Goal: Information Seeking & Learning: Check status

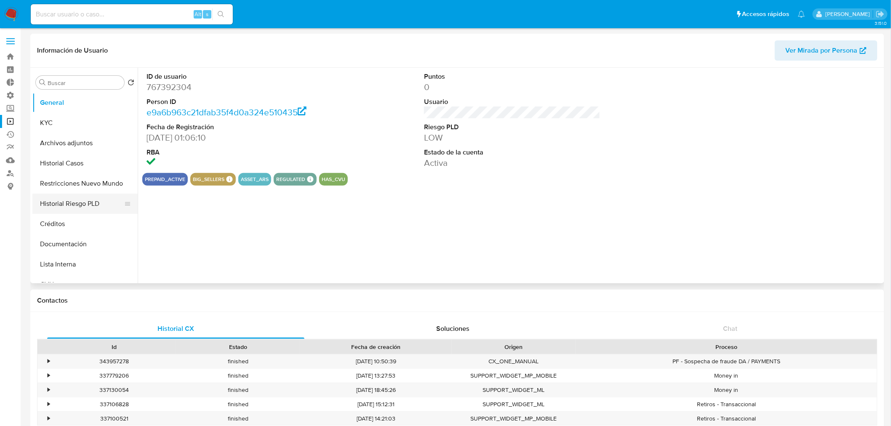
select select "10"
click at [70, 157] on button "Historial Casos" at bounding box center [81, 163] width 98 height 20
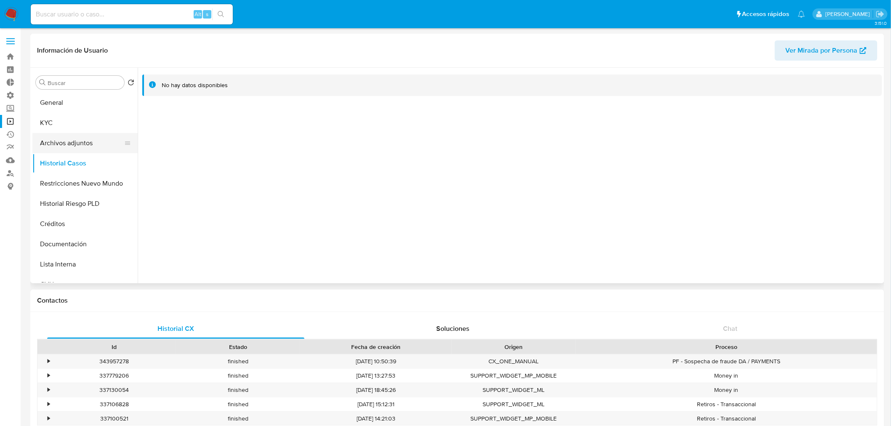
click at [74, 140] on button "Archivos adjuntos" at bounding box center [81, 143] width 98 height 20
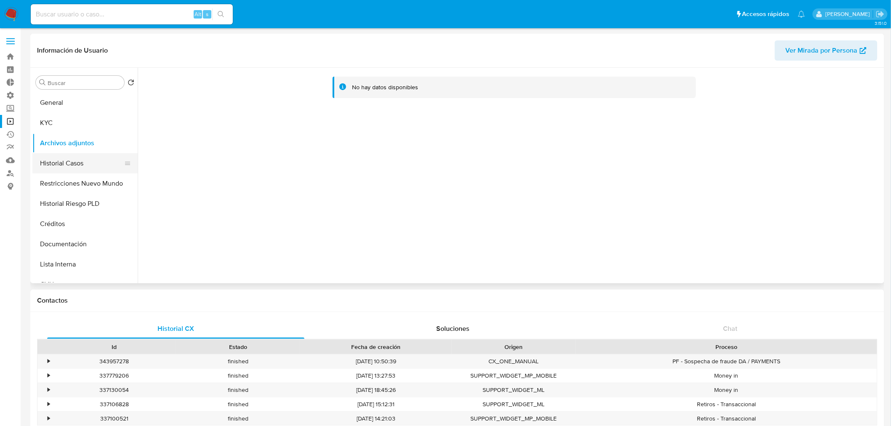
click at [83, 158] on button "Historial Casos" at bounding box center [81, 163] width 98 height 20
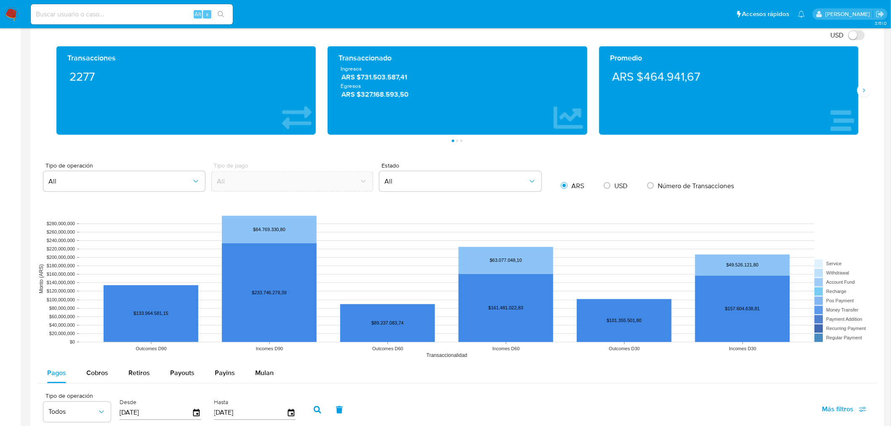
scroll to position [280, 0]
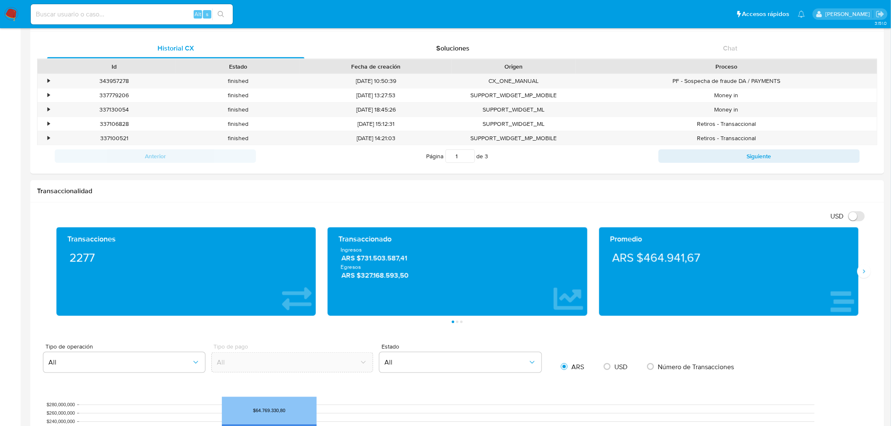
drag, startPoint x: 24, startPoint y: 11, endPoint x: 14, endPoint y: 11, distance: 10.5
click at [22, 11] on nav "Pausado Ver notificaciones Alt s Accesos rápidos Presiona las siguientes teclas…" at bounding box center [445, 14] width 891 height 28
click at [14, 11] on img at bounding box center [11, 14] width 14 height 14
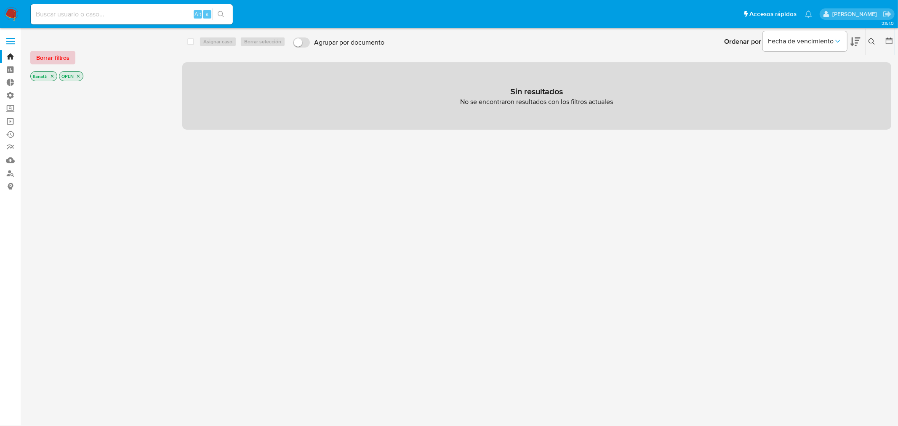
click at [56, 57] on span "Borrar filtros" at bounding box center [52, 58] width 33 height 12
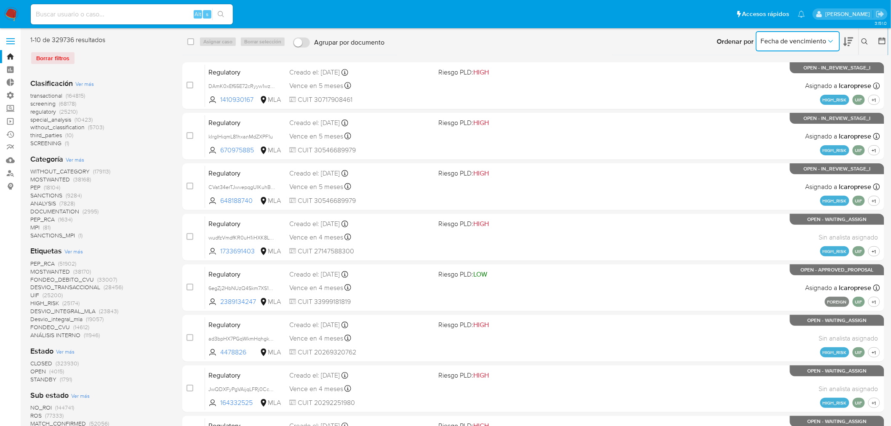
click at [819, 40] on span "Fecha de vencimiento" at bounding box center [793, 41] width 66 height 8
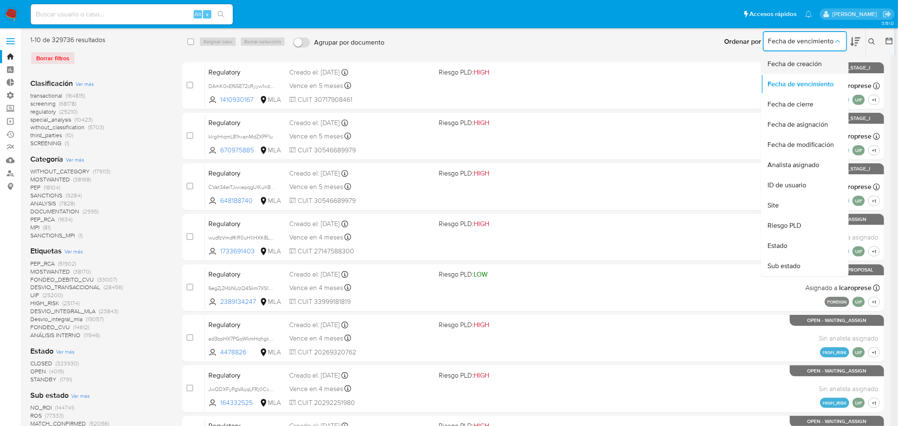
click at [806, 60] on span "Fecha de creación" at bounding box center [794, 64] width 54 height 8
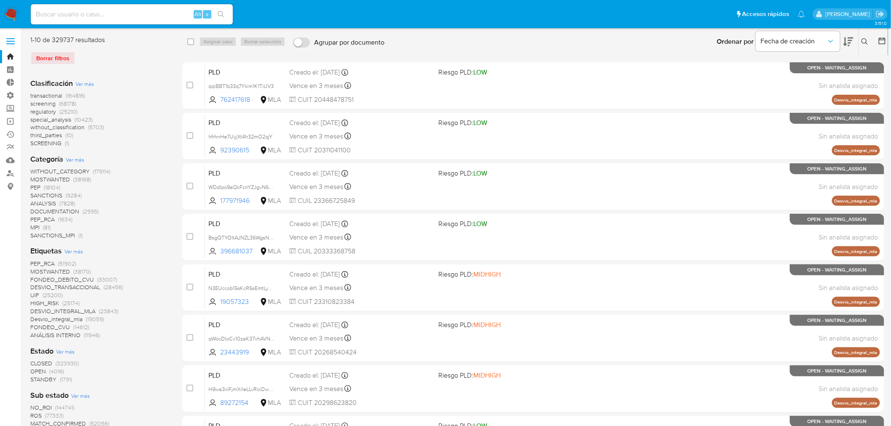
click at [877, 40] on icon at bounding box center [881, 41] width 8 height 8
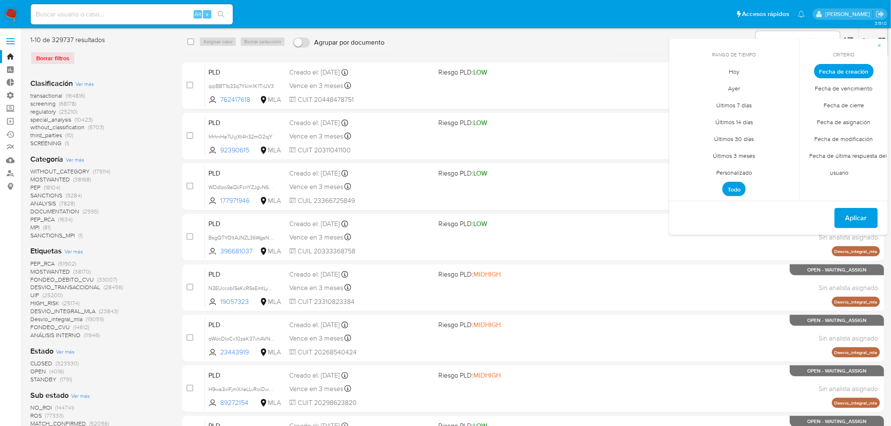
click at [735, 170] on span "Personalizado" at bounding box center [733, 172] width 53 height 17
click at [696, 154] on button "12" at bounding box center [700, 151] width 13 height 13
click at [854, 215] on span "Aplicar" at bounding box center [855, 219] width 21 height 19
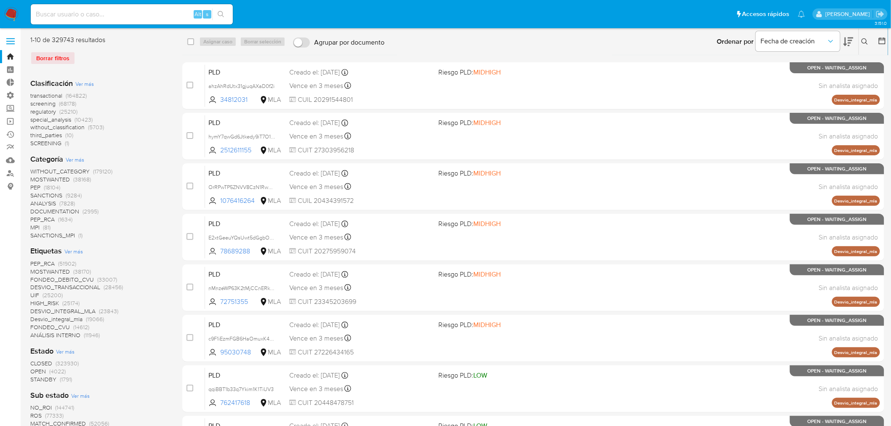
click at [872, 40] on button at bounding box center [866, 42] width 14 height 10
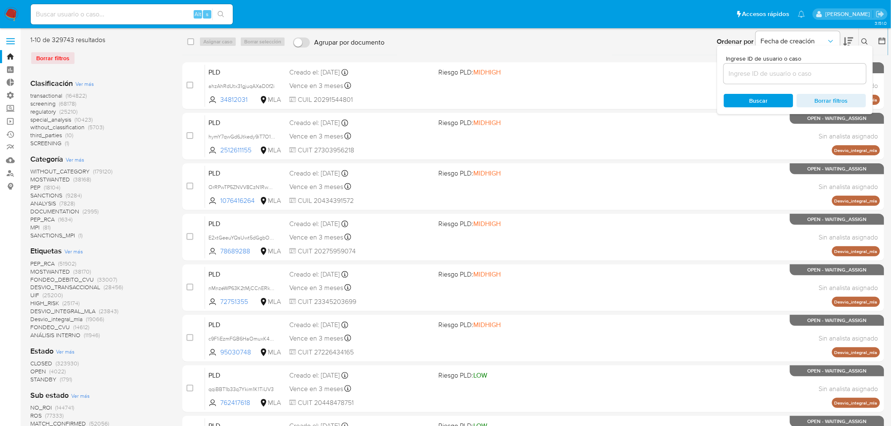
drag, startPoint x: 844, startPoint y: 34, endPoint x: 849, endPoint y: 35, distance: 5.1
click at [846, 35] on button at bounding box center [848, 42] width 10 height 26
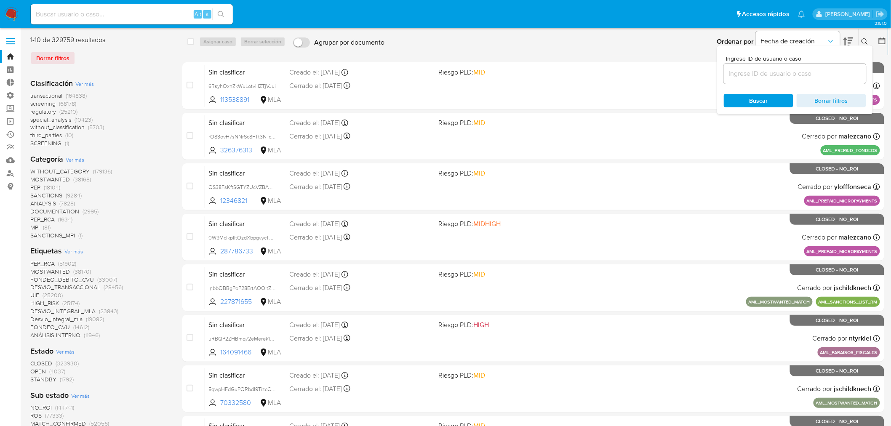
click at [881, 39] on icon at bounding box center [881, 41] width 8 height 8
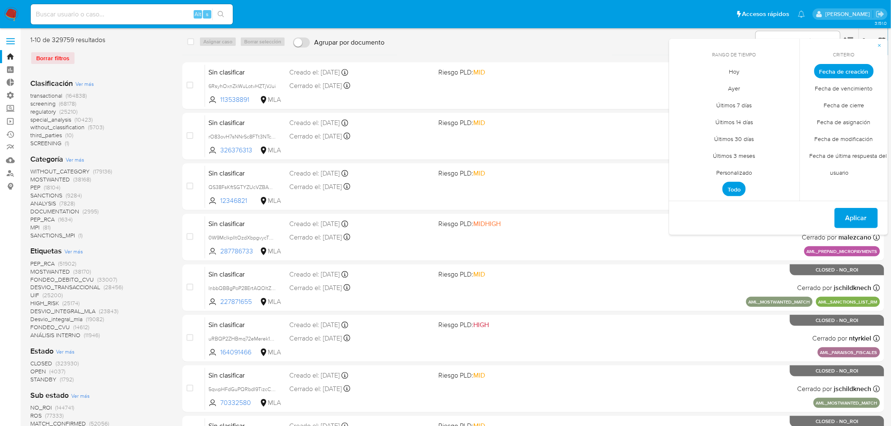
click at [739, 172] on span "Personalizado" at bounding box center [733, 172] width 53 height 17
click at [699, 154] on button "12" at bounding box center [700, 151] width 13 height 13
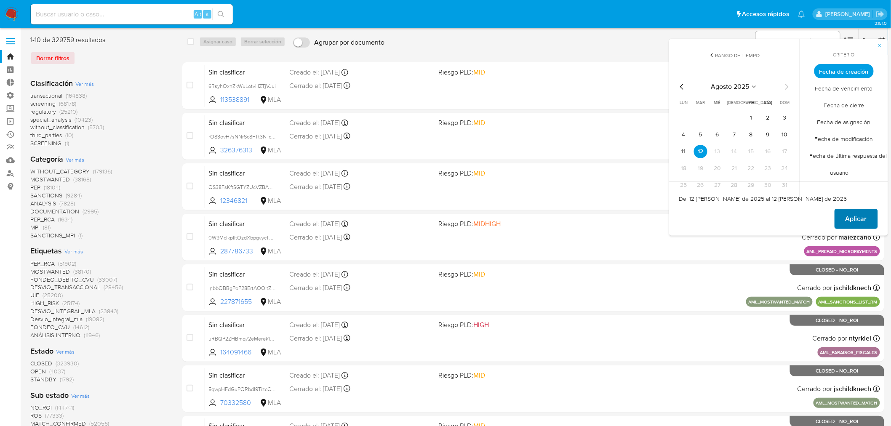
click at [865, 220] on span "Aplicar" at bounding box center [855, 219] width 21 height 19
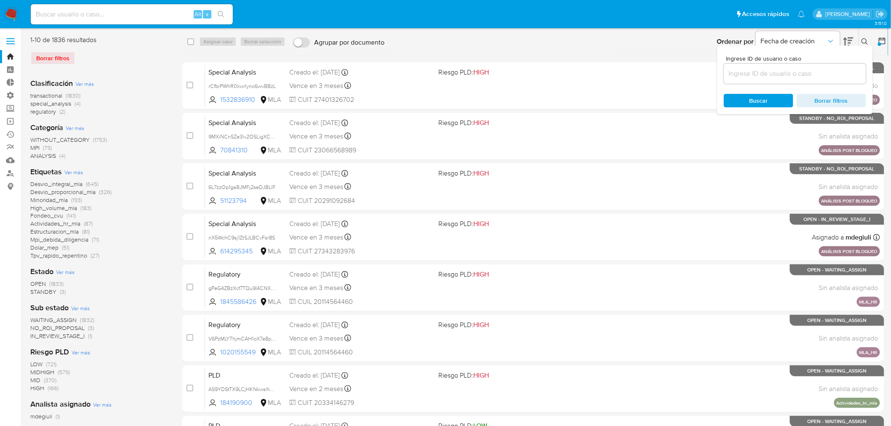
click at [524, 41] on div "Ordenar por Fecha de creación No es posible ordenar los resultados mientras se …" at bounding box center [637, 42] width 499 height 26
click at [57, 94] on span "transactional" at bounding box center [46, 95] width 32 height 8
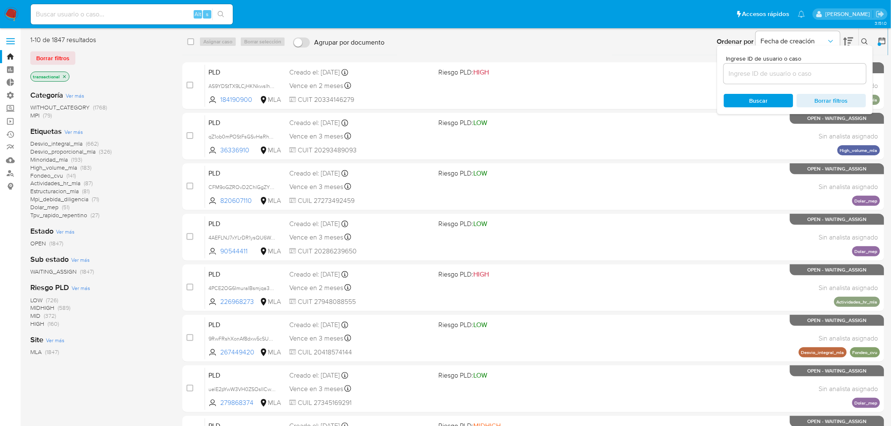
click at [860, 40] on button at bounding box center [866, 42] width 14 height 10
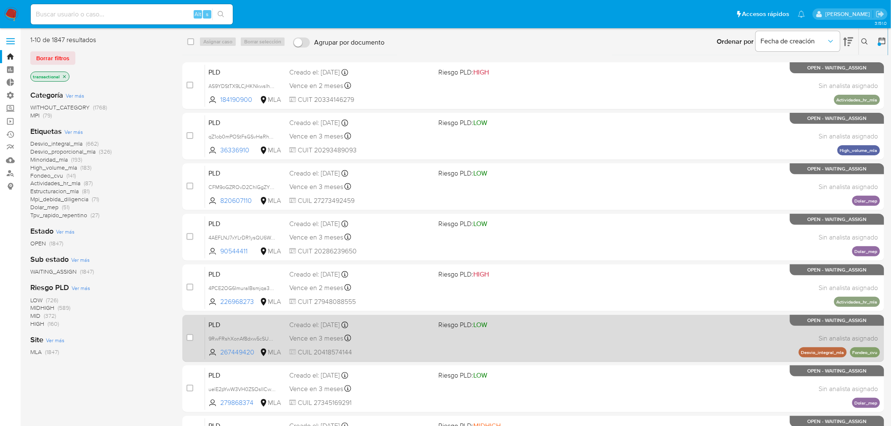
scroll to position [173, 0]
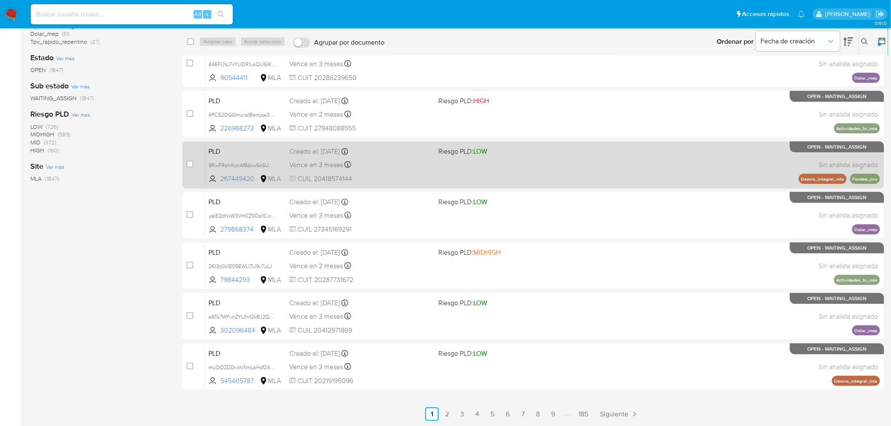
click at [385, 181] on span "CUIL 20418574144" at bounding box center [360, 178] width 143 height 9
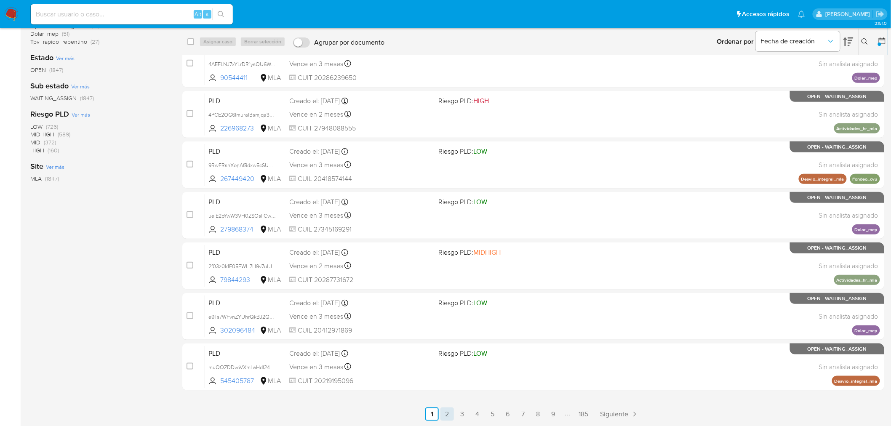
click at [444, 419] on link "2" at bounding box center [446, 413] width 13 height 13
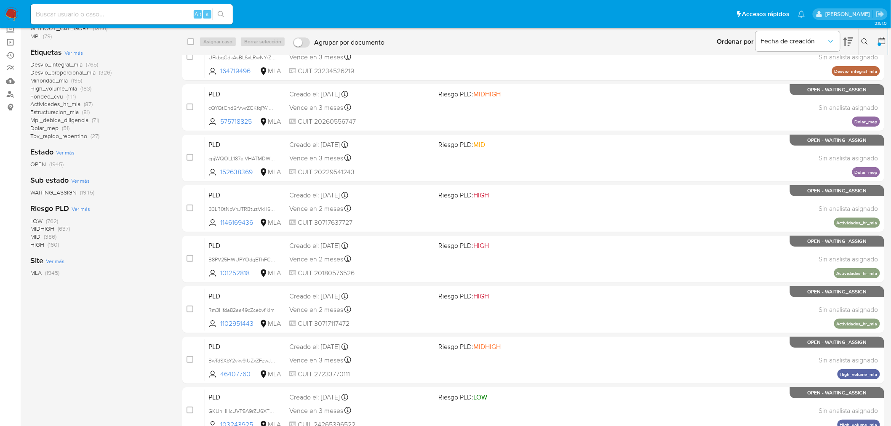
scroll to position [173, 0]
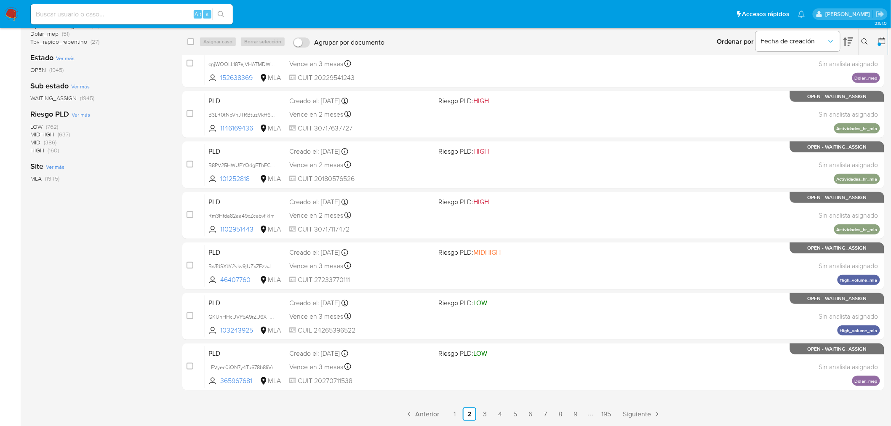
click at [491, 414] on ul "Anterior 1 2 3 4 5 6 7 8 9 195 Siguiente" at bounding box center [533, 413] width 702 height 13
click at [487, 414] on link "3" at bounding box center [484, 413] width 13 height 13
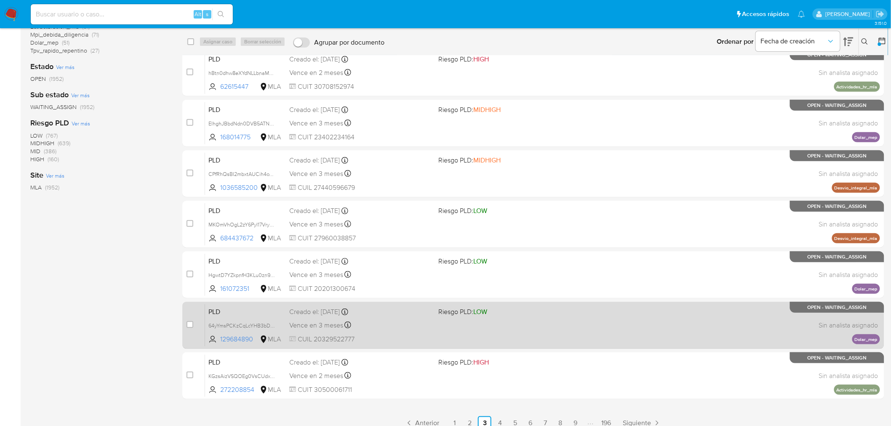
scroll to position [173, 0]
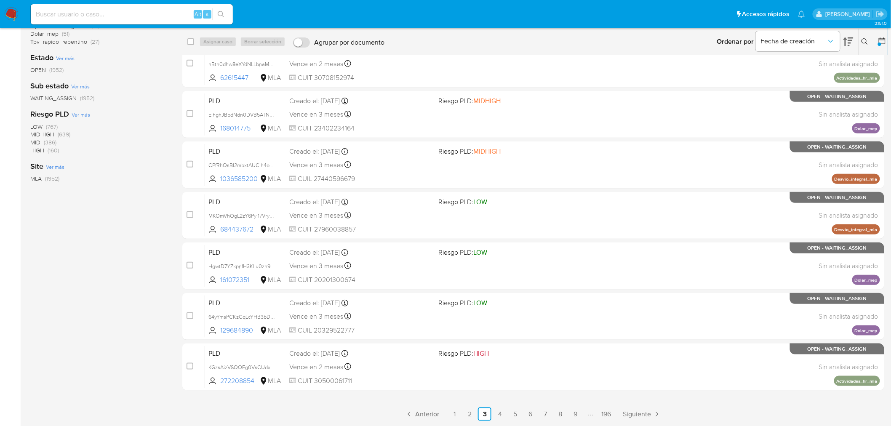
click at [500, 413] on link "4" at bounding box center [499, 413] width 13 height 13
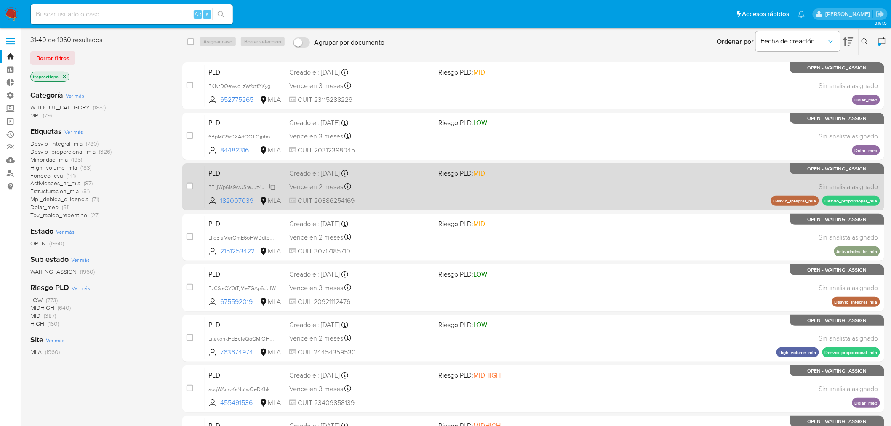
click at [267, 184] on span "PFLjWp61s9wUSraJuz4JNMKq" at bounding box center [243, 186] width 70 height 9
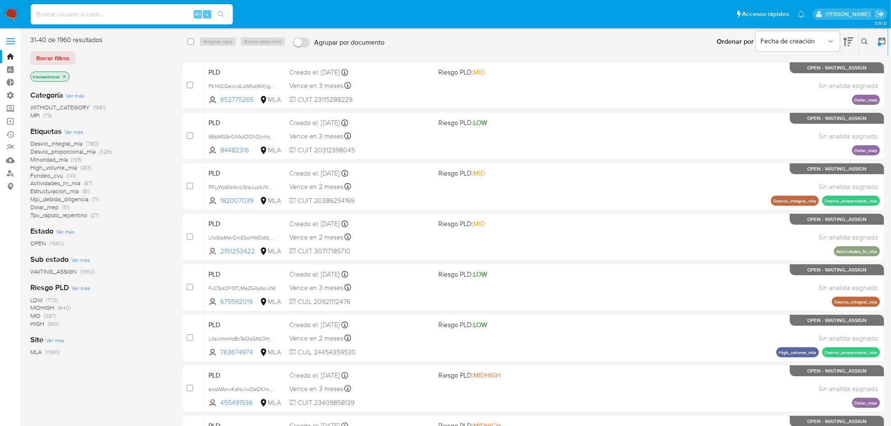
click at [92, 15] on input at bounding box center [132, 14] width 202 height 11
paste input "jESxRWNxgM53XQqAYL9vbAUw"
type input "jESxRWNxgM53XQqAYL9vbAUw"
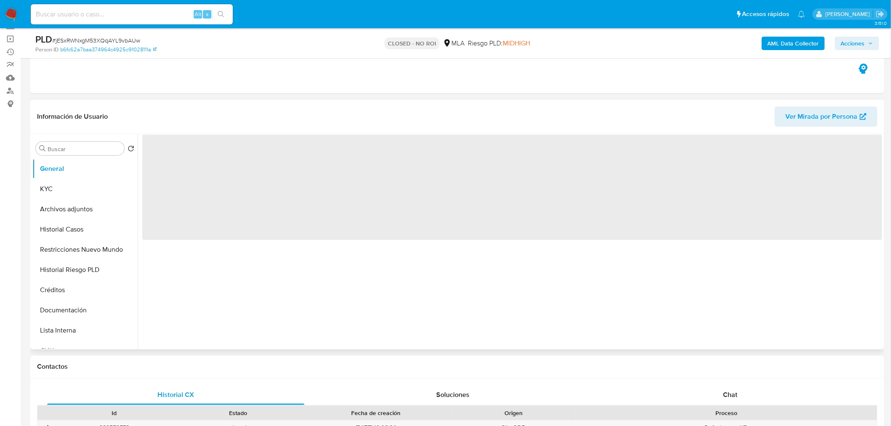
scroll to position [93, 0]
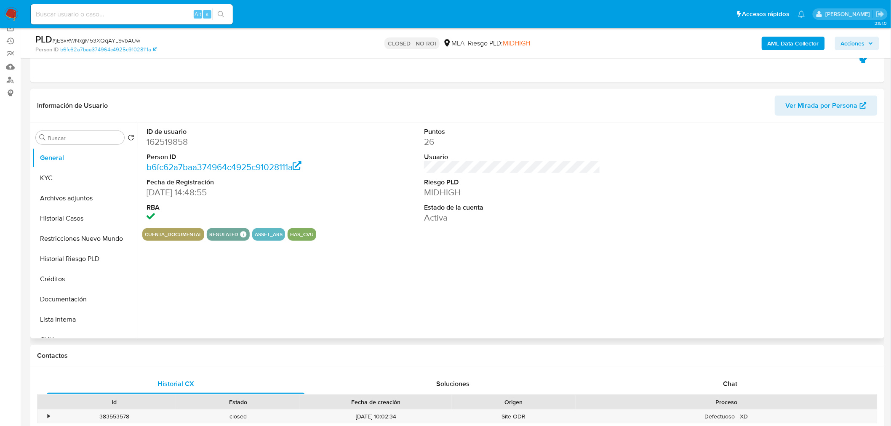
select select "10"
click at [66, 195] on button "Archivos adjuntos" at bounding box center [81, 198] width 98 height 20
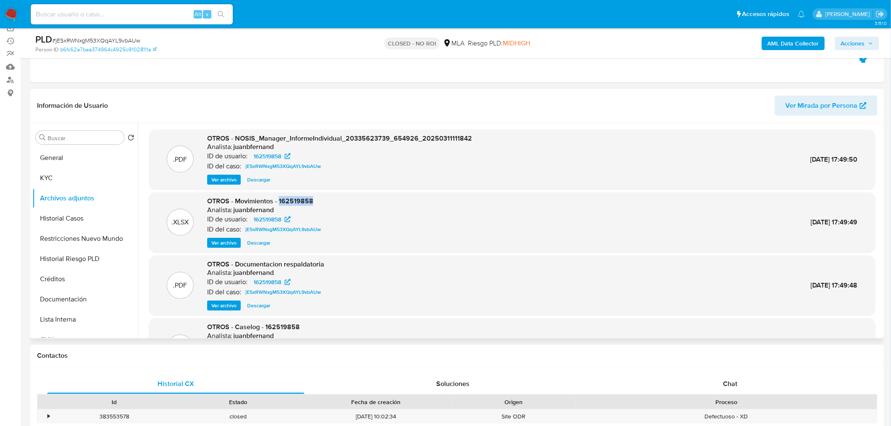
drag, startPoint x: 318, startPoint y: 200, endPoint x: 278, endPoint y: 202, distance: 39.6
click at [278, 202] on div "OTROS - Movimientos - 162519858 Analista: juanbfernand ID de usuario: 162519858…" at bounding box center [265, 222] width 117 height 51
copy span "162519858"
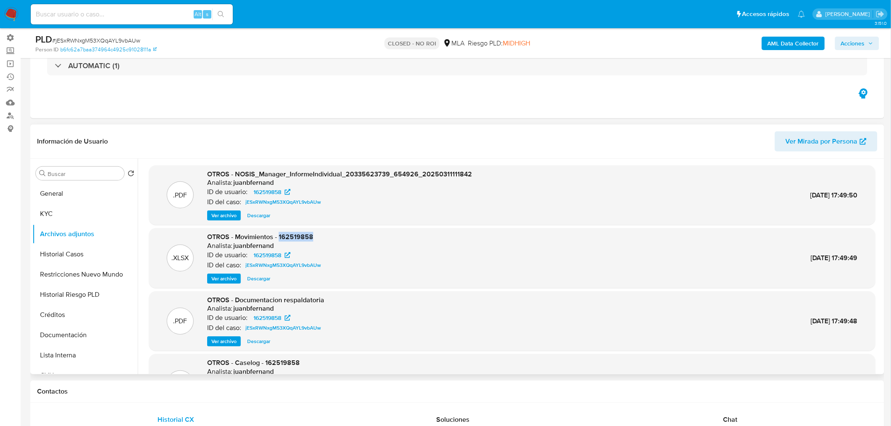
scroll to position [0, 0]
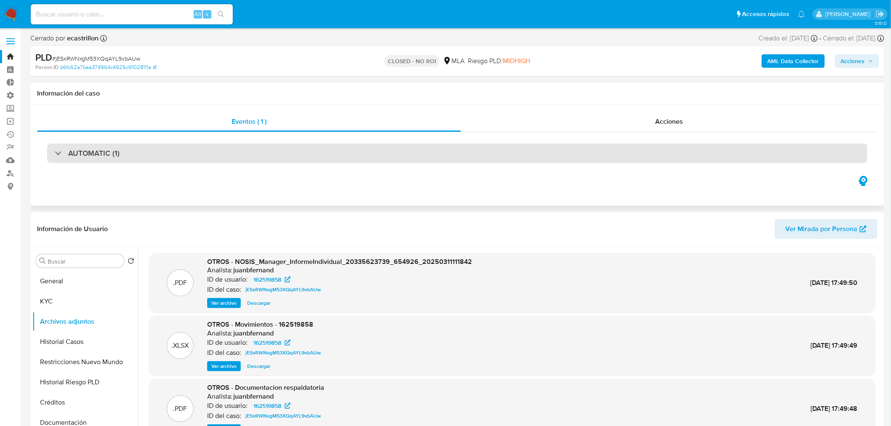
click at [145, 155] on div "AUTOMATIC (1)" at bounding box center [457, 153] width 820 height 19
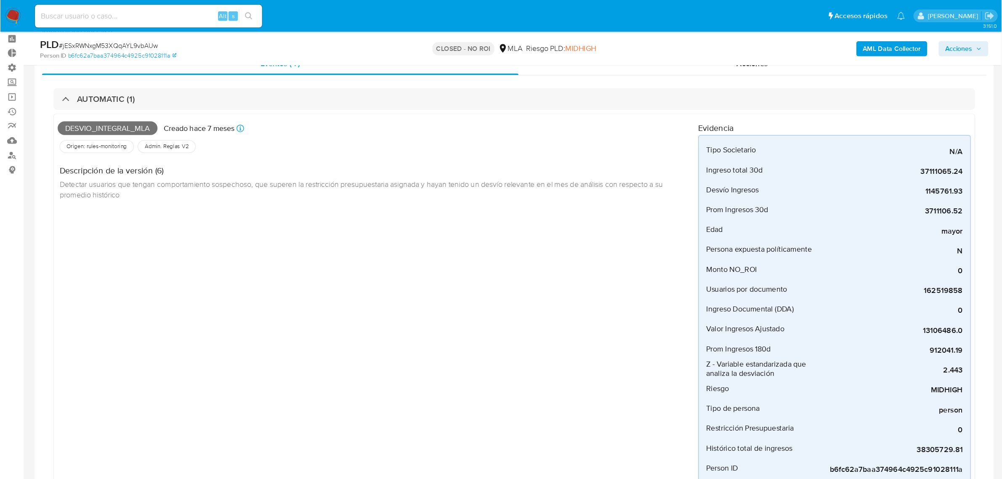
scroll to position [36, 0]
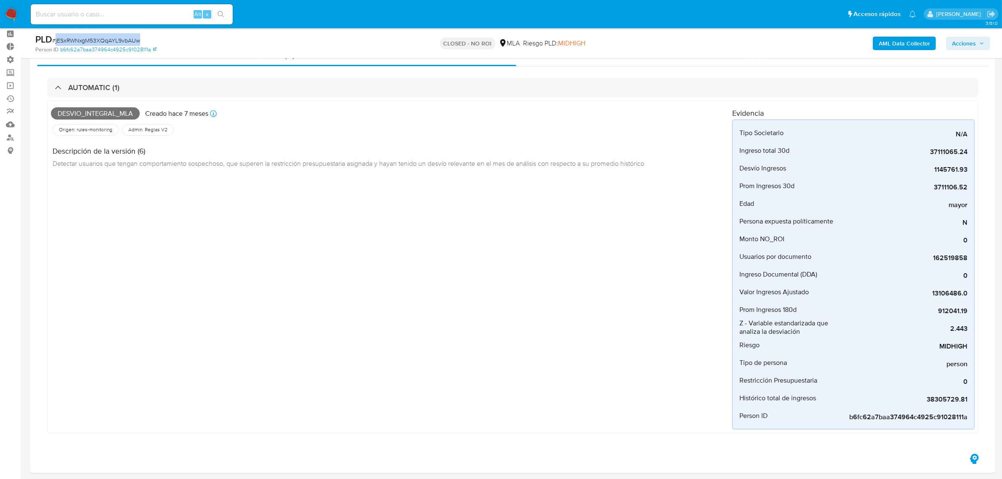
drag, startPoint x: 152, startPoint y: 41, endPoint x: 54, endPoint y: 42, distance: 98.1
click at [54, 42] on div "PLD # jESxRWNxgM53XQqAYL9vbAUw" at bounding box center [192, 39] width 315 height 13
copy span "jESxRWNxgM53XQqAYL9vbAUw"
click at [17, 13] on img at bounding box center [11, 14] width 14 height 14
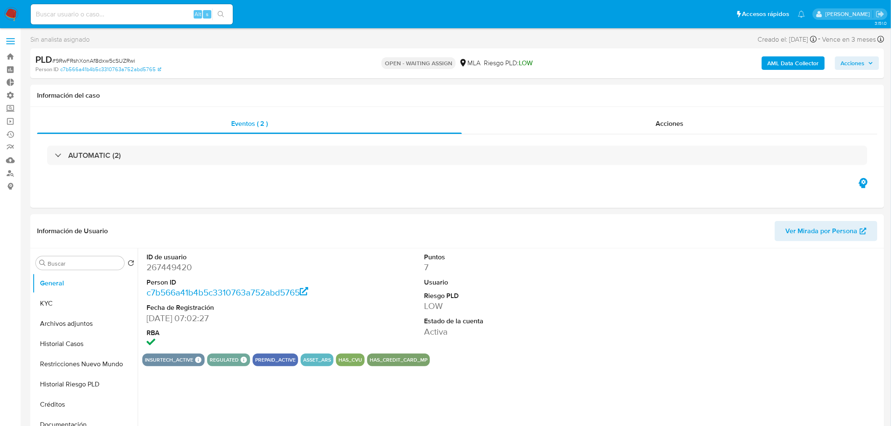
select select "10"
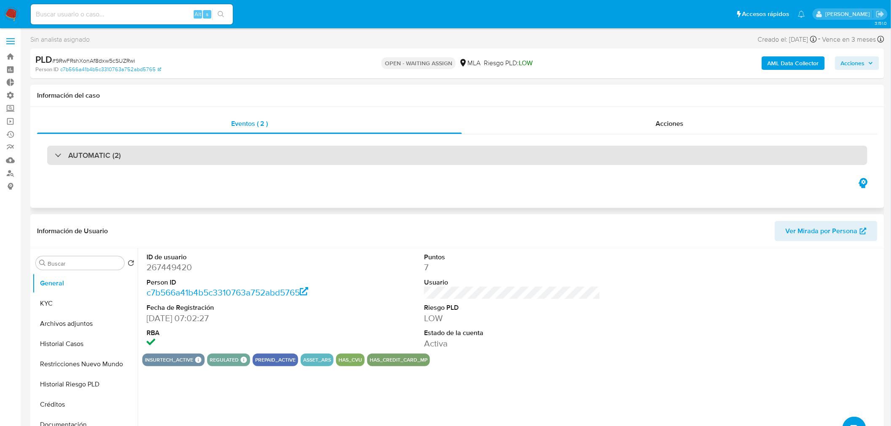
click at [134, 154] on div "AUTOMATIC (2)" at bounding box center [457, 155] width 820 height 19
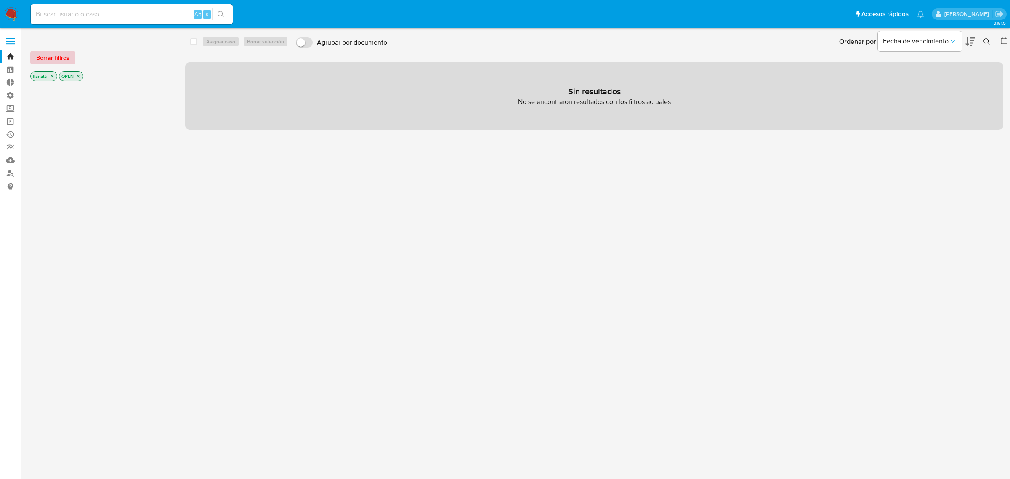
click at [44, 57] on span "Borrar filtros" at bounding box center [52, 58] width 33 height 12
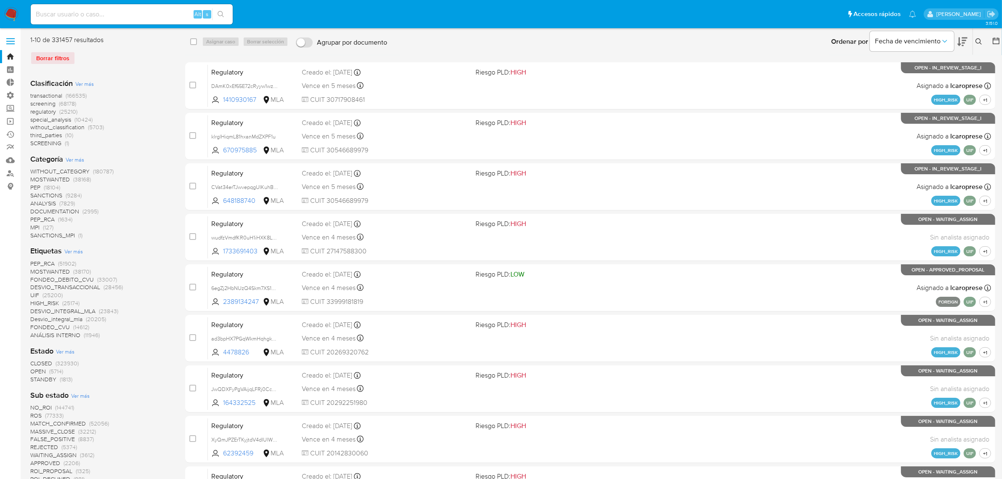
click at [994, 38] on icon at bounding box center [996, 40] width 7 height 7
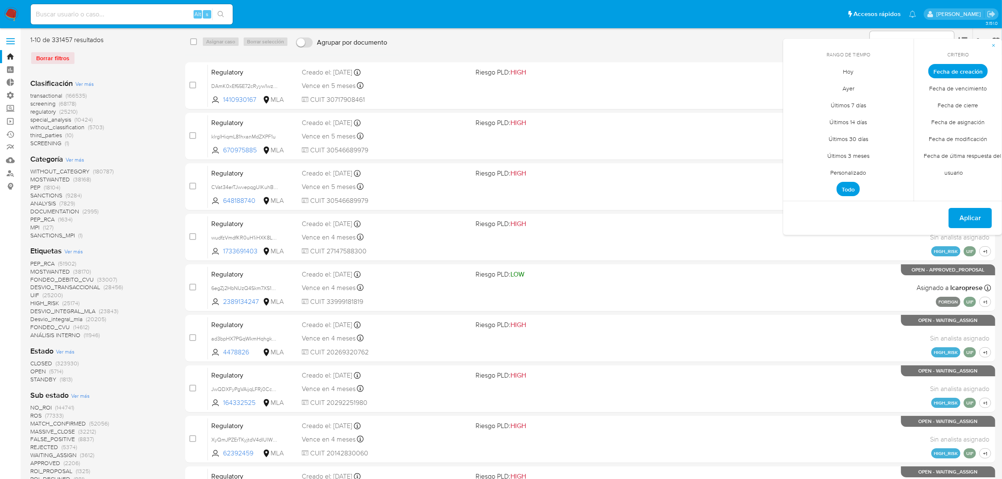
click at [849, 173] on span "Personalizado" at bounding box center [848, 172] width 53 height 17
click at [818, 149] on button "12" at bounding box center [814, 151] width 13 height 13
click at [983, 220] on button "Aplicar" at bounding box center [970, 219] width 43 height 20
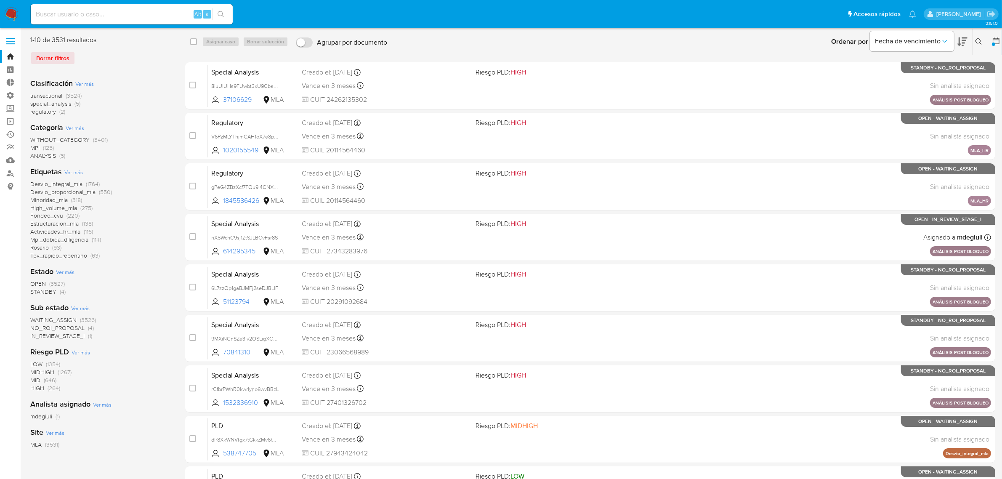
click at [74, 172] on span "Ver más" at bounding box center [73, 172] width 19 height 8
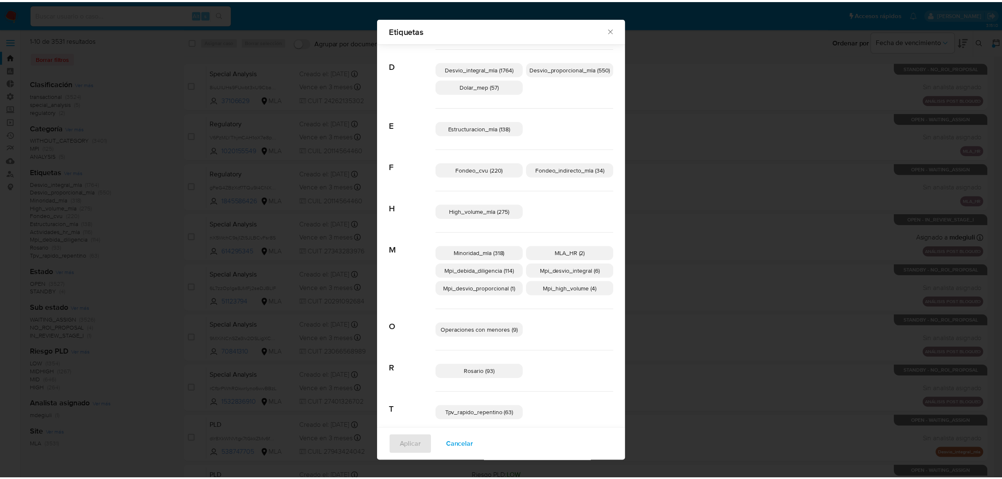
scroll to position [121, 0]
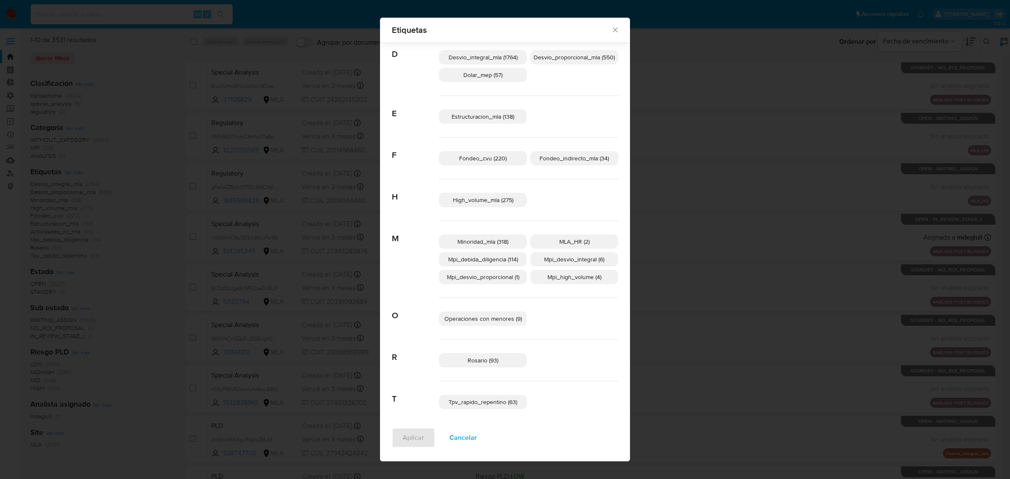
click at [501, 262] on span "Mpi_debida_diligencia (114)" at bounding box center [483, 259] width 70 height 8
click at [563, 264] on p "Mpi_desvio_integral (6)" at bounding box center [574, 259] width 88 height 14
click at [560, 277] on span "Mpi_high_volume (4)" at bounding box center [575, 277] width 54 height 8
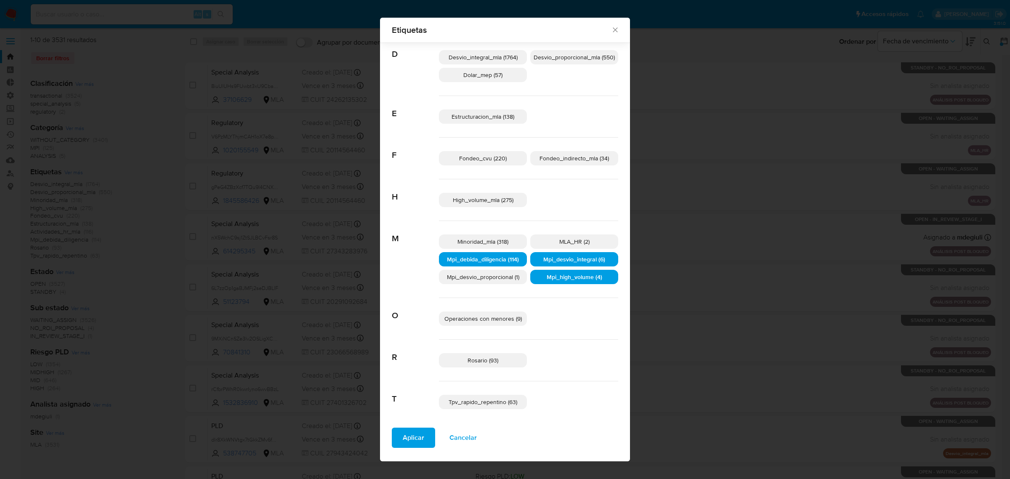
click at [515, 279] on span "Mpi_desvio_proporcional (1)" at bounding box center [483, 277] width 72 height 8
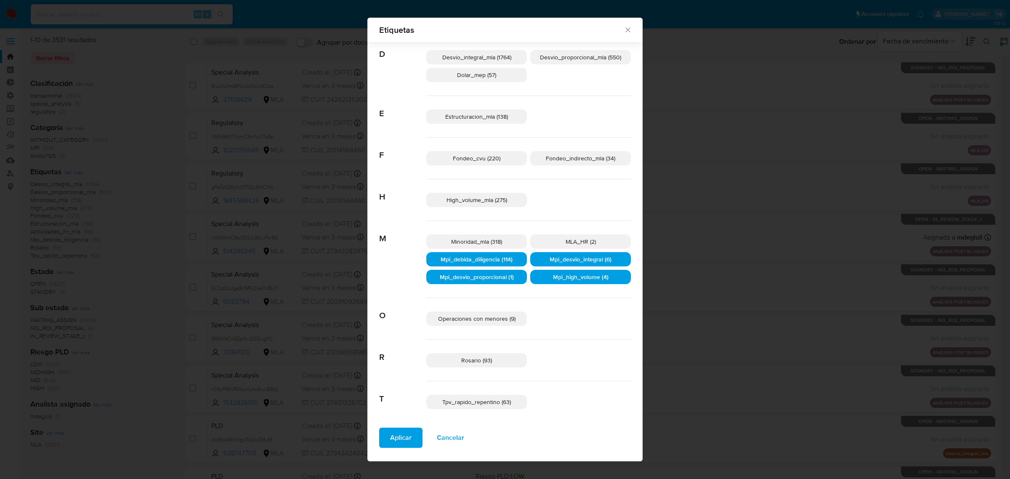
click at [409, 438] on span "Aplicar" at bounding box center [400, 437] width 21 height 19
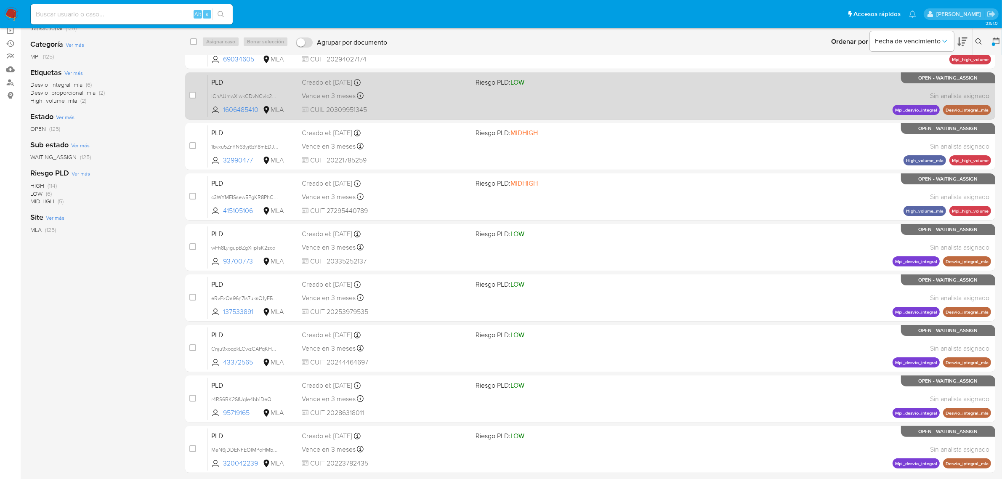
scroll to position [120, 0]
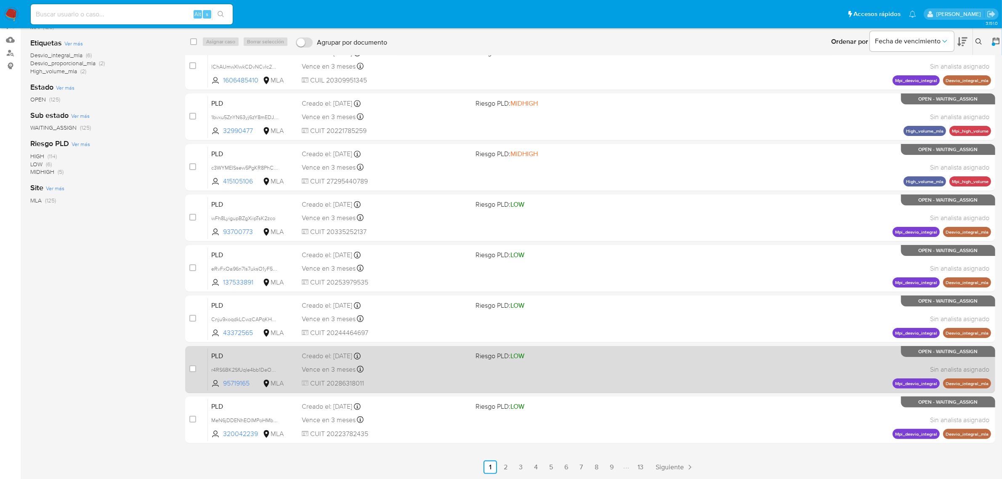
click at [508, 465] on link "2" at bounding box center [505, 466] width 13 height 13
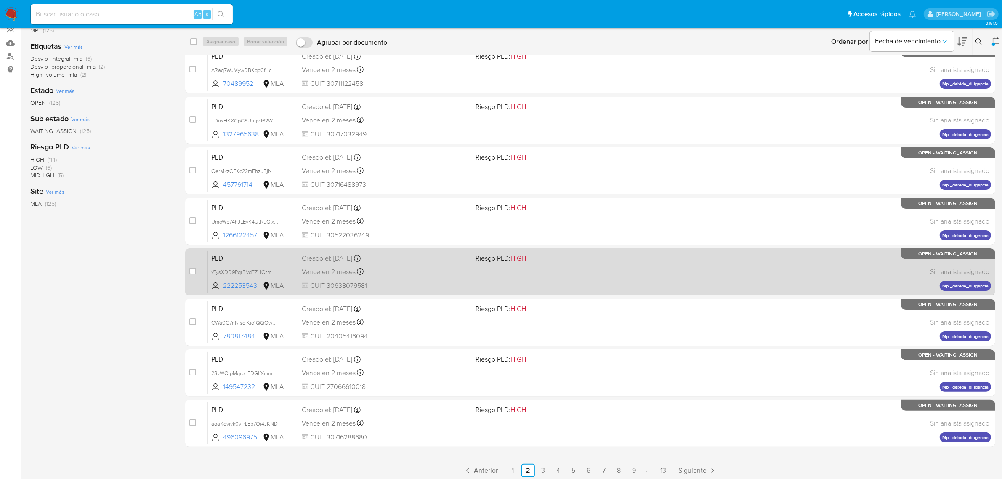
scroll to position [120, 0]
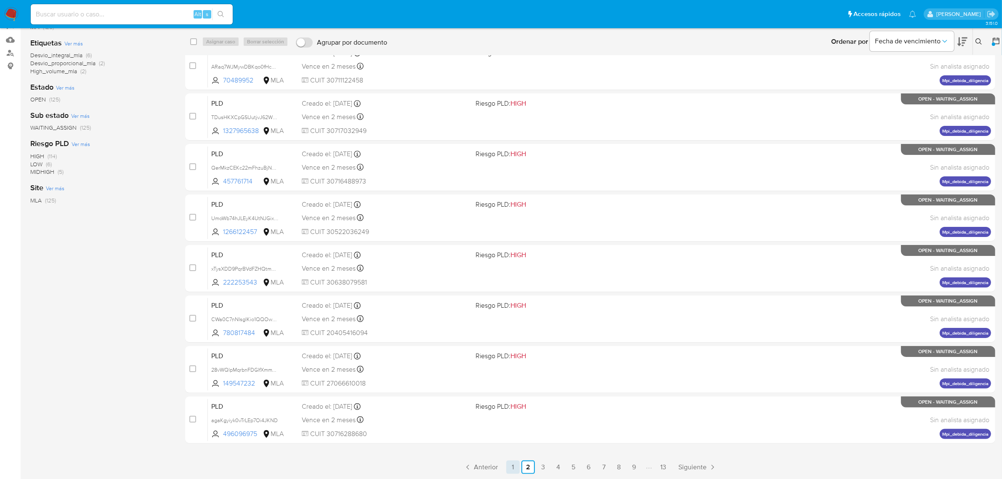
click at [516, 465] on link "1" at bounding box center [512, 466] width 13 height 13
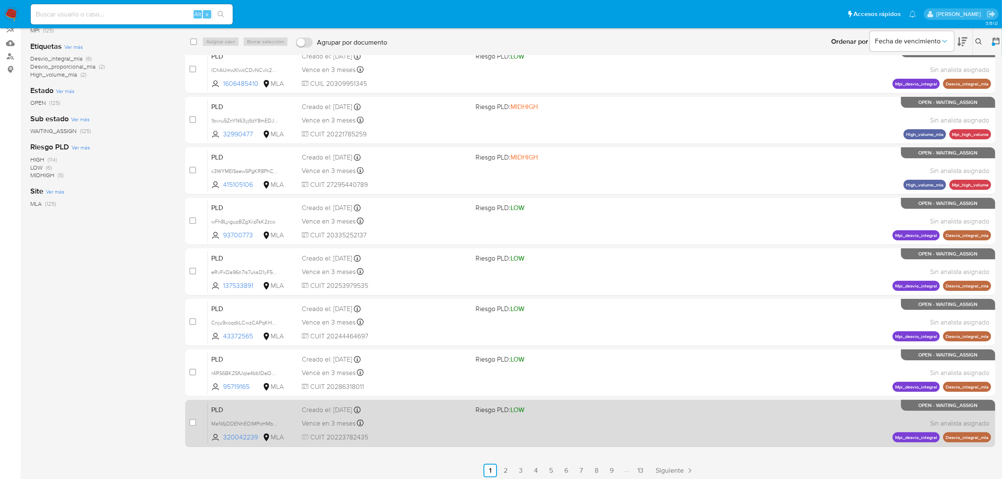
scroll to position [120, 0]
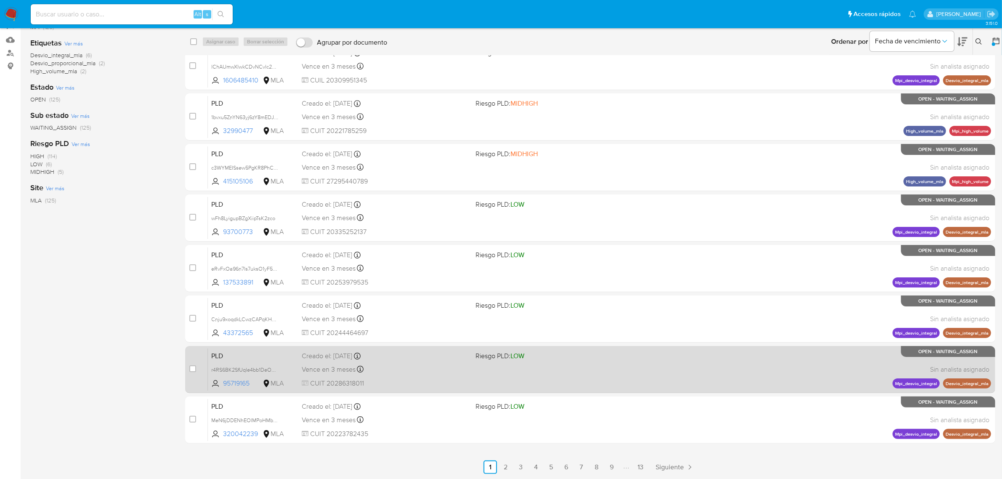
click at [645, 468] on link "13" at bounding box center [640, 466] width 13 height 13
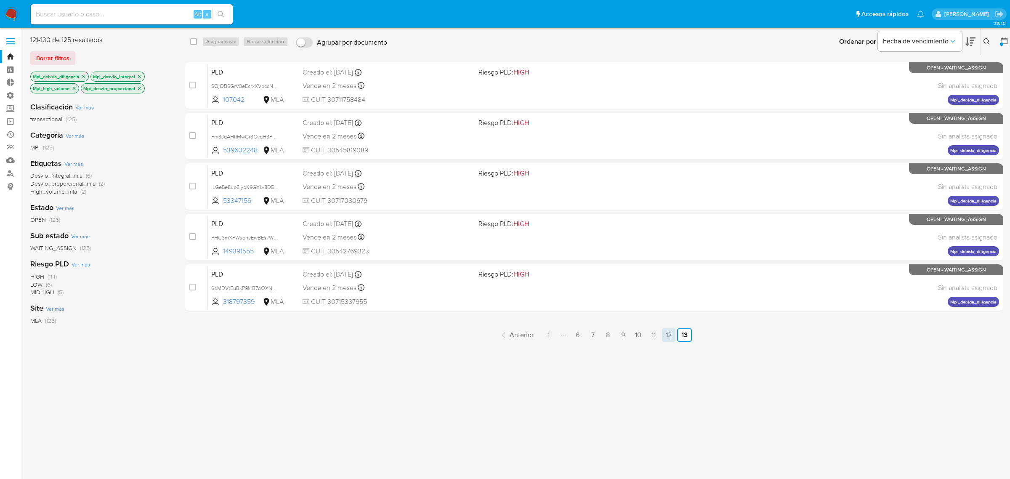
click at [669, 334] on link "12" at bounding box center [668, 334] width 13 height 13
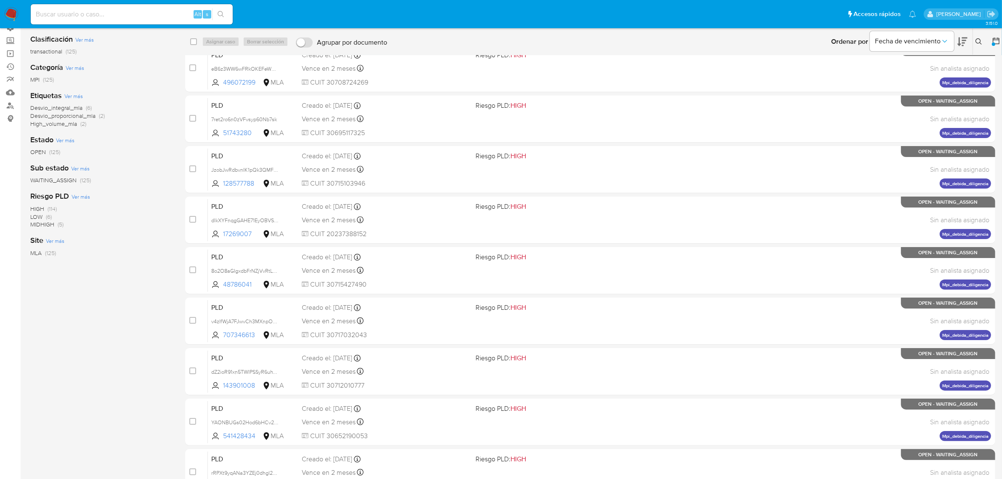
scroll to position [120, 0]
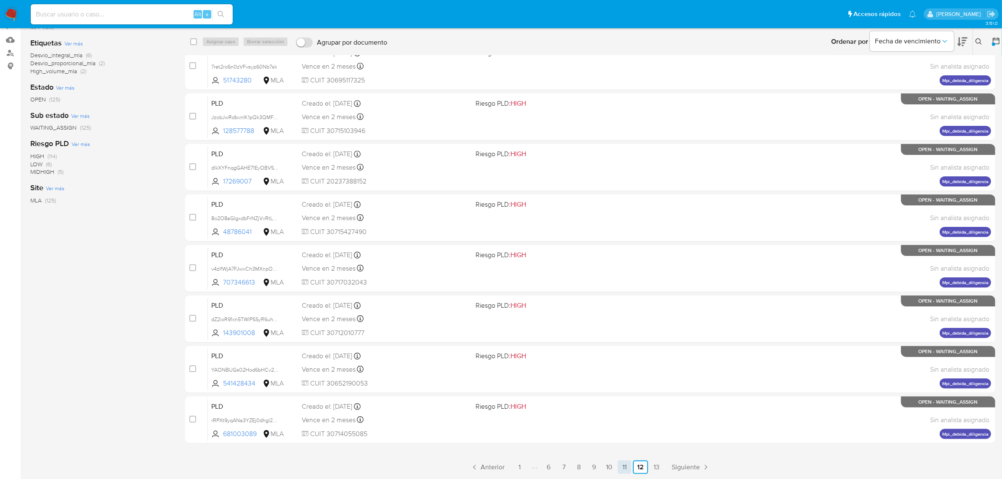
click at [622, 466] on link "11" at bounding box center [624, 466] width 13 height 13
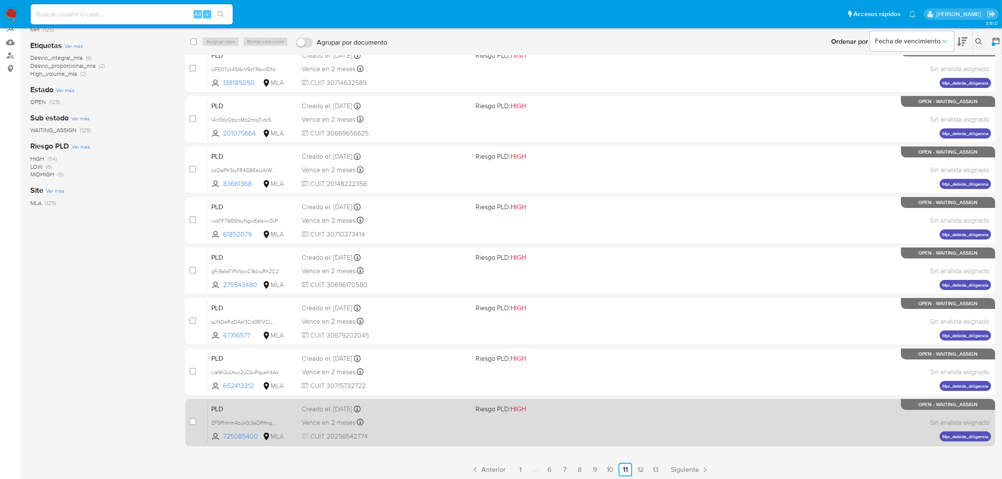
scroll to position [120, 0]
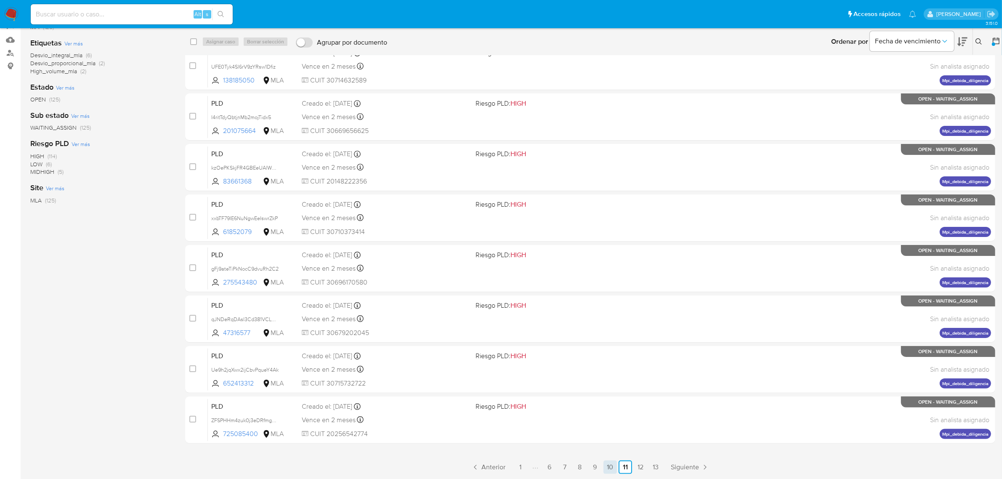
click at [609, 465] on link "10" at bounding box center [610, 466] width 13 height 13
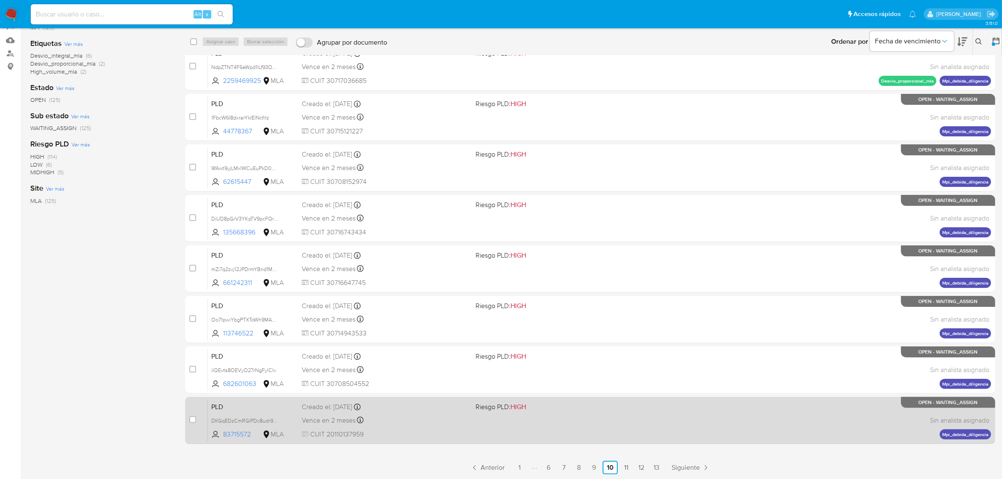
scroll to position [120, 0]
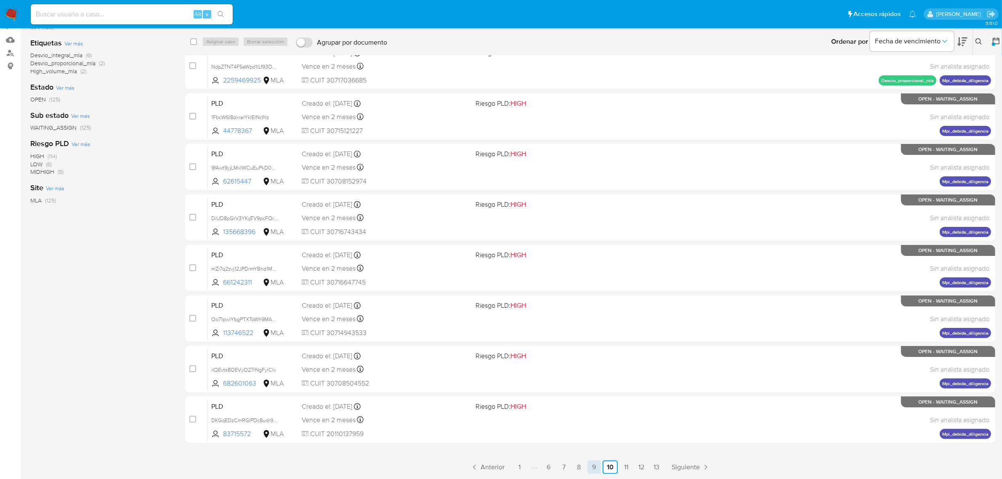
click at [594, 466] on link "9" at bounding box center [594, 466] width 13 height 13
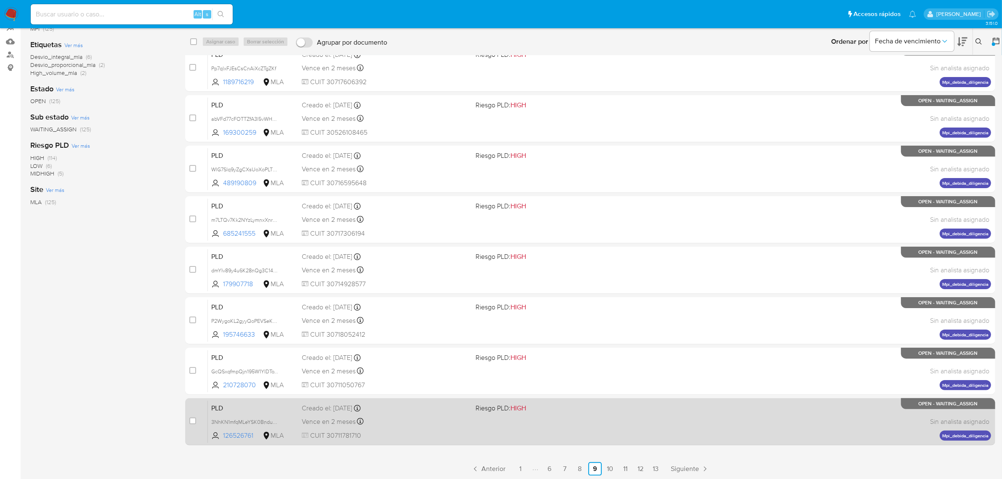
scroll to position [120, 0]
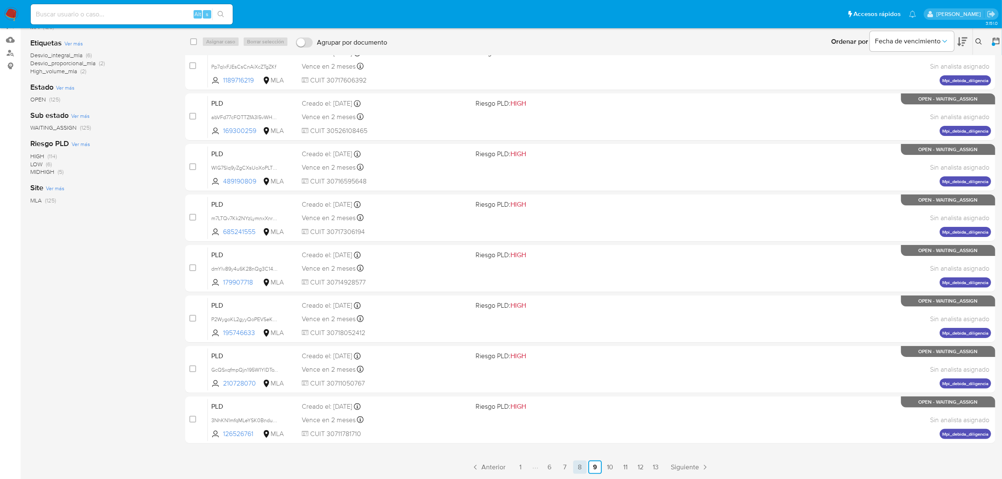
click at [580, 469] on link "8" at bounding box center [579, 466] width 13 height 13
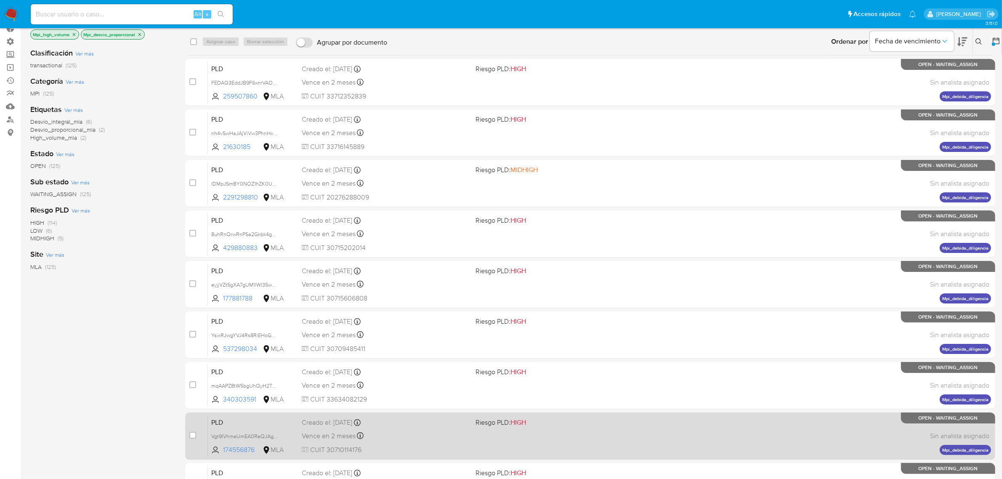
scroll to position [120, 0]
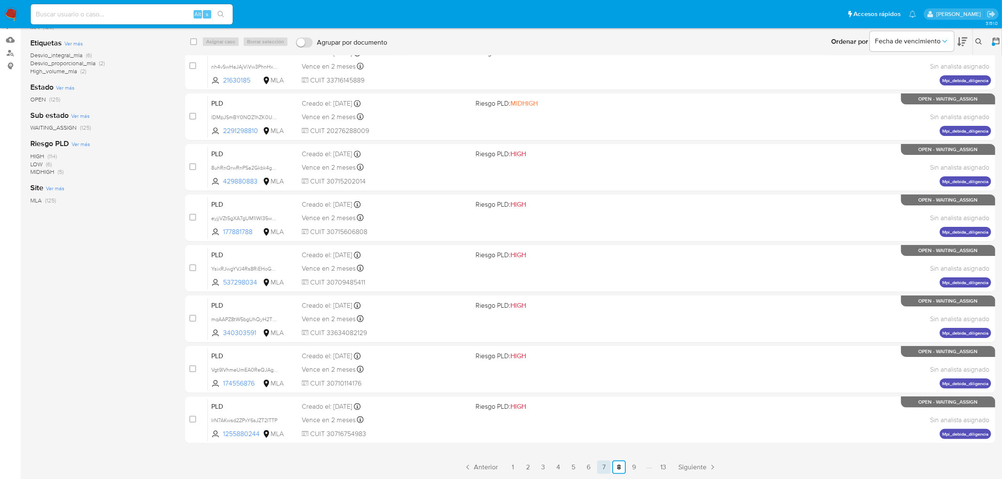
click at [606, 463] on link "7" at bounding box center [603, 466] width 13 height 13
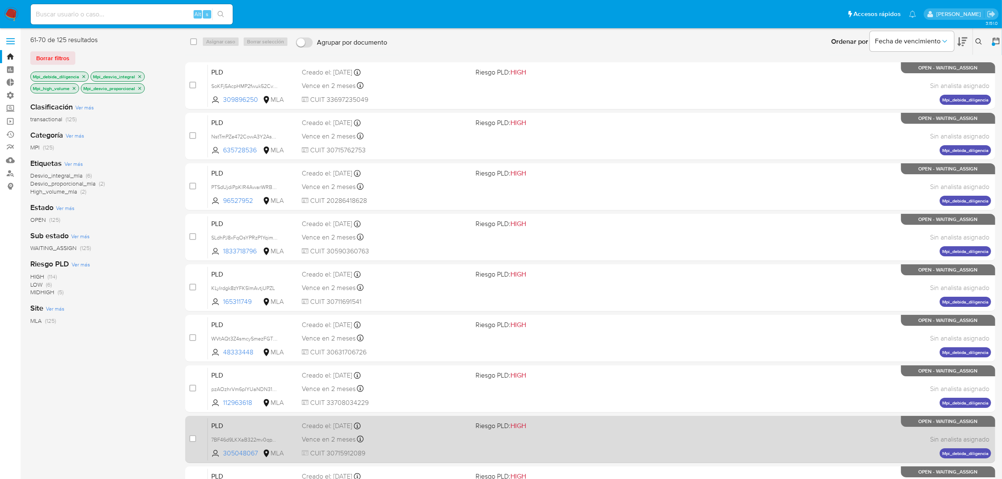
scroll to position [120, 0]
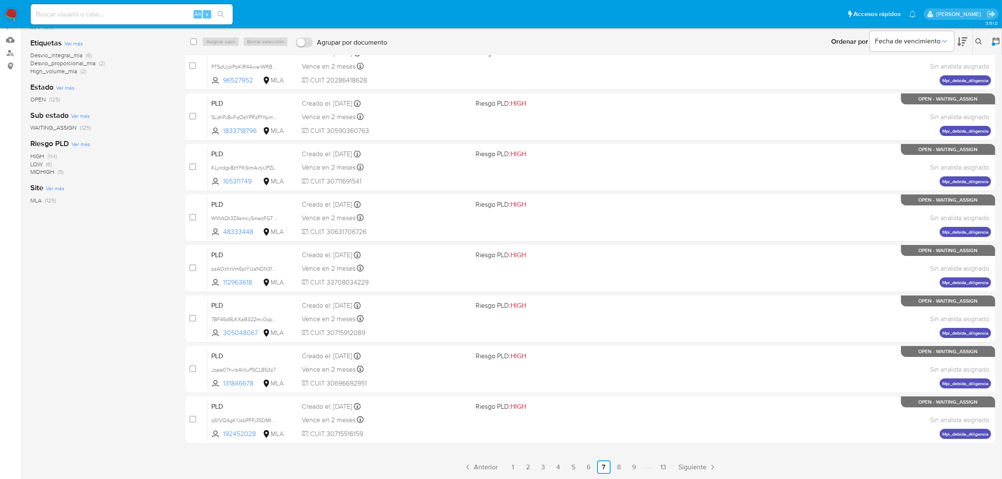
click at [581, 466] on ul "Anterior 1 2 3 4 5 6 7 8 9 13 Siguiente" at bounding box center [590, 466] width 810 height 13
click at [514, 468] on link "1" at bounding box center [512, 466] width 13 height 13
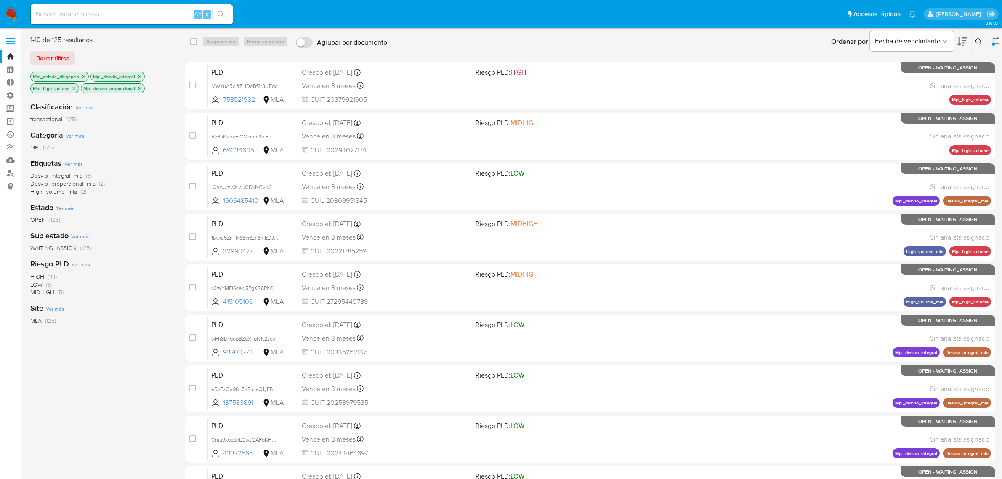
click at [141, 88] on icon "close-filter" at bounding box center [139, 88] width 3 height 3
click at [138, 74] on icon "close-filter" at bounding box center [139, 76] width 5 height 5
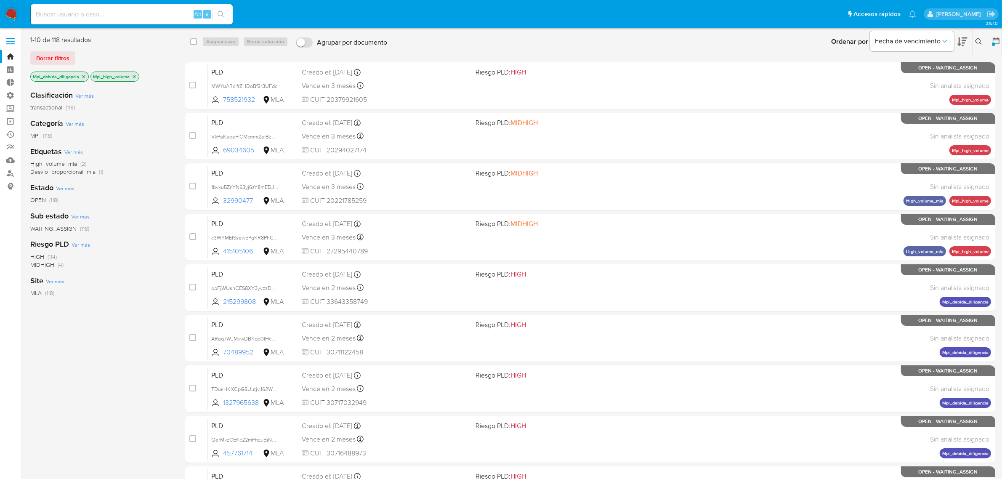
click at [83, 76] on icon "close-filter" at bounding box center [83, 76] width 5 height 5
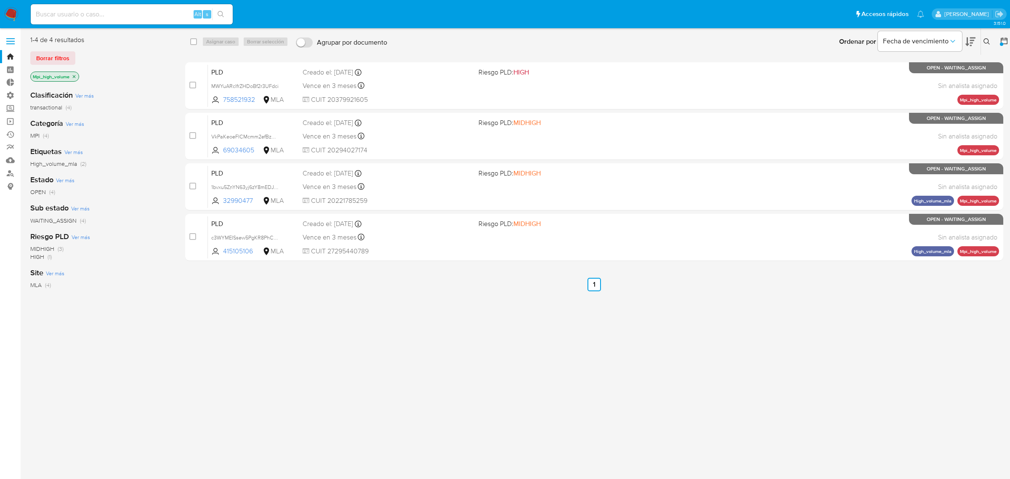
click at [68, 50] on div "1-4 de 4 resultados Borrar filtros Mpi_high_volume" at bounding box center [97, 59] width 135 height 48
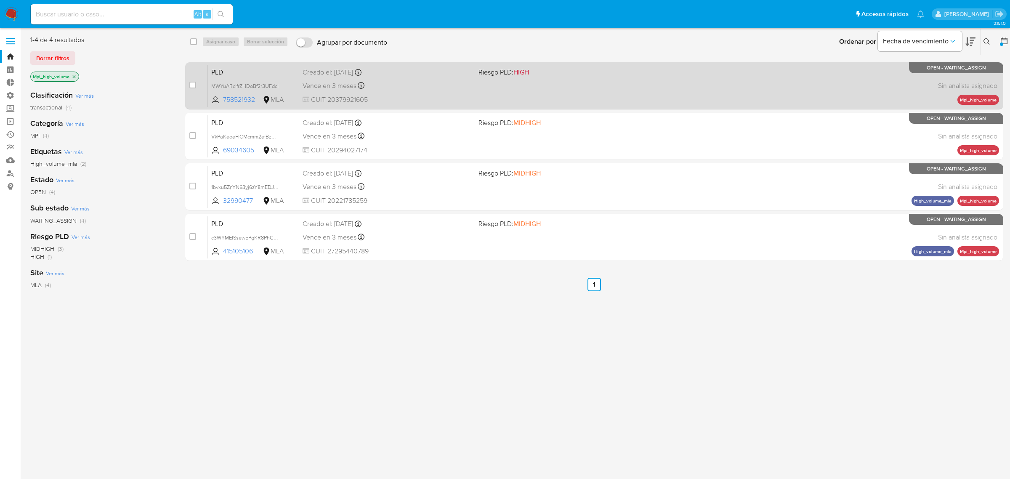
click at [416, 89] on div "Vence en 3 meses Vence el 29/10/2025 12:33:55" at bounding box center [387, 85] width 169 height 11
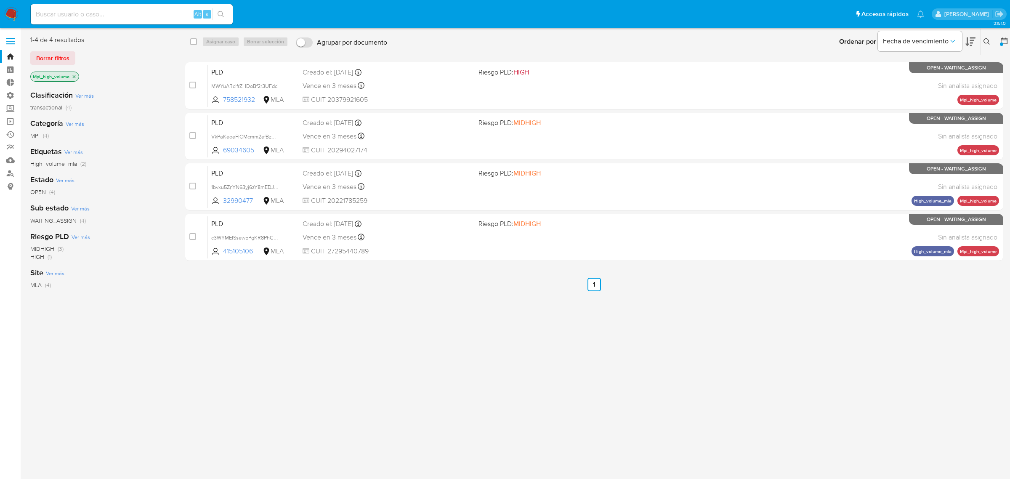
click at [77, 77] on icon "close-filter" at bounding box center [74, 76] width 5 height 5
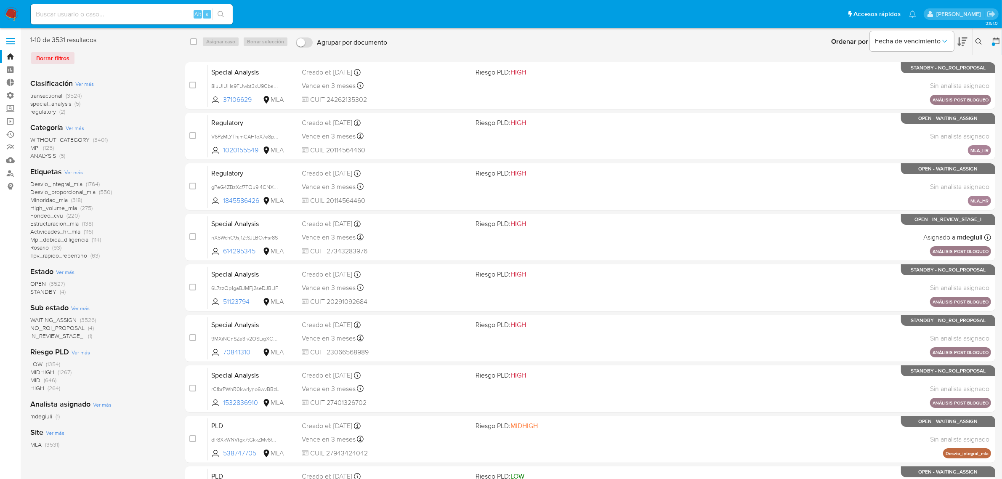
click at [63, 239] on span "Mpi_debida_diligencia" at bounding box center [59, 239] width 58 height 8
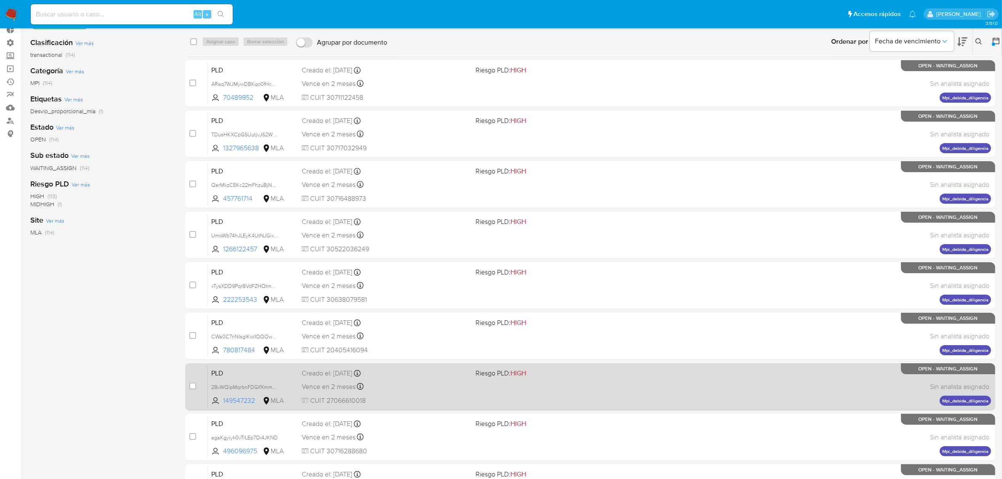
scroll to position [120, 0]
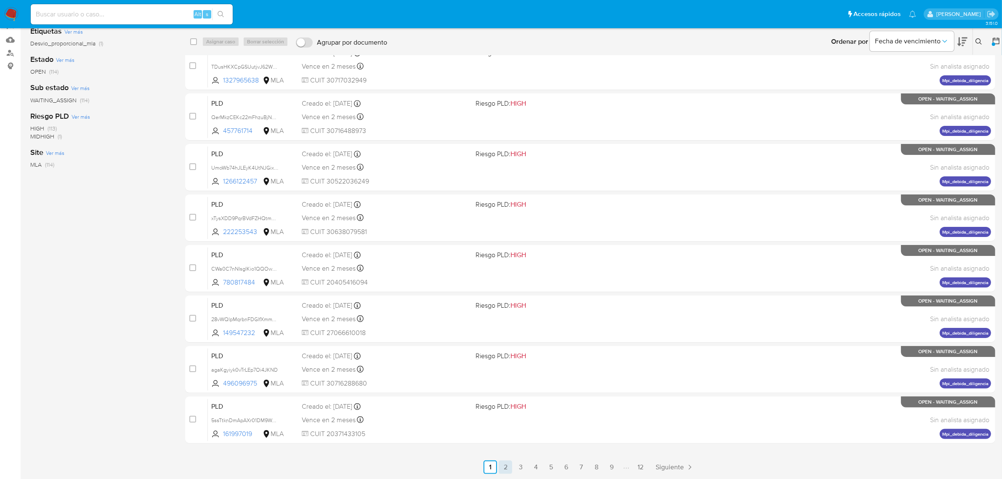
click at [504, 462] on link "2" at bounding box center [505, 466] width 13 height 13
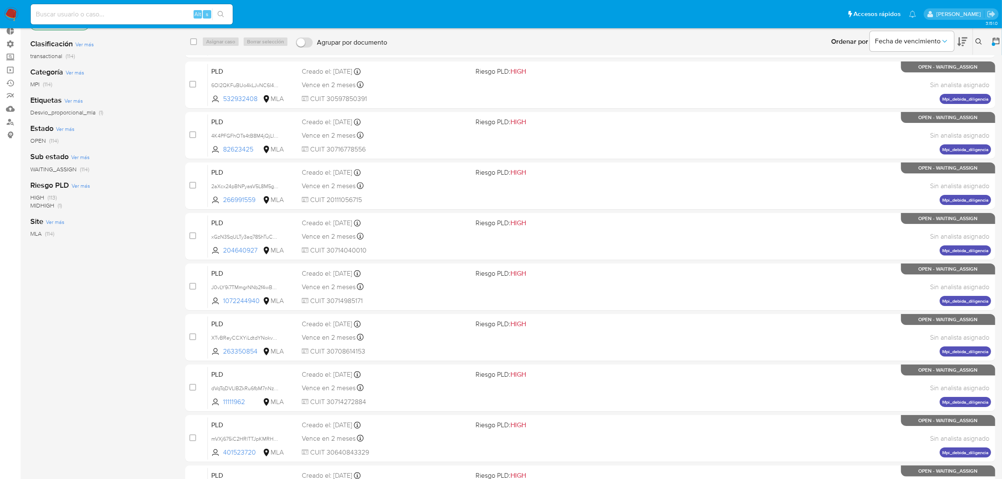
scroll to position [120, 0]
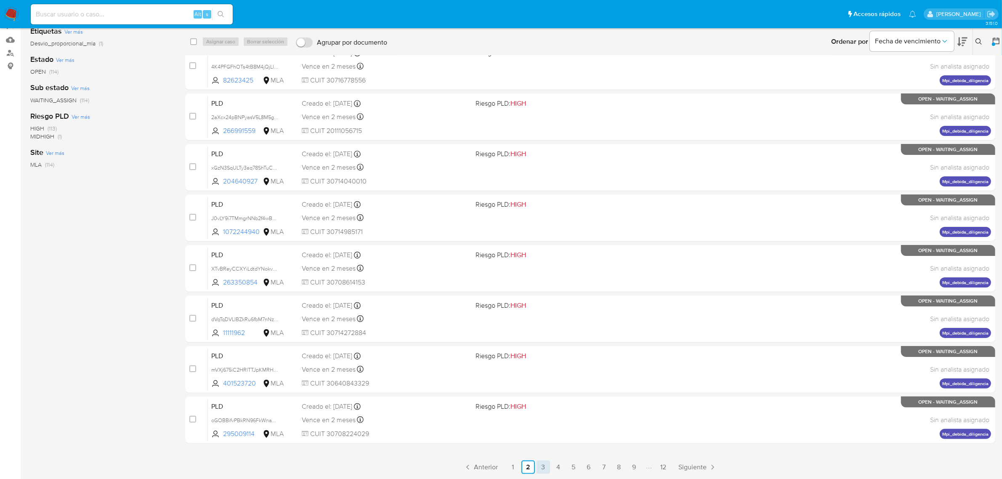
click at [544, 466] on link "3" at bounding box center [543, 466] width 13 height 13
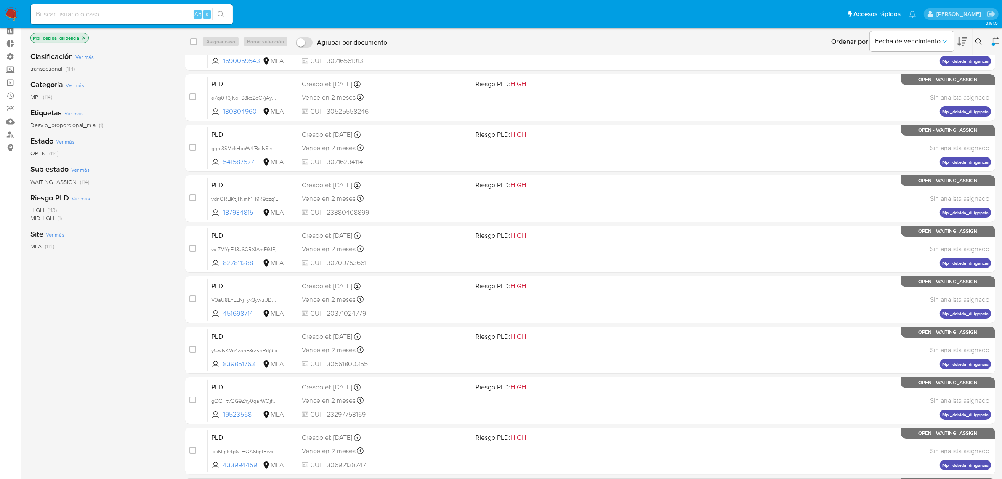
scroll to position [120, 0]
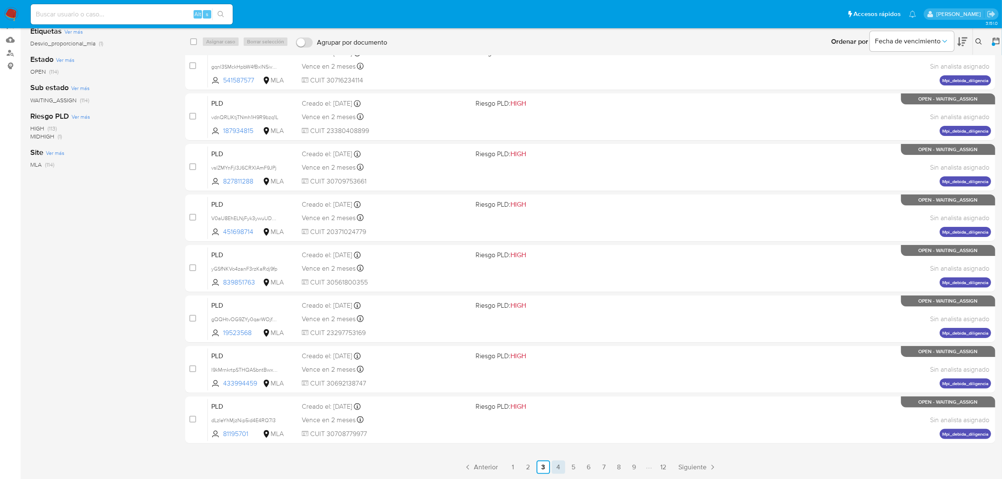
click at [556, 468] on link "4" at bounding box center [558, 466] width 13 height 13
click at [634, 470] on link "9" at bounding box center [634, 466] width 13 height 13
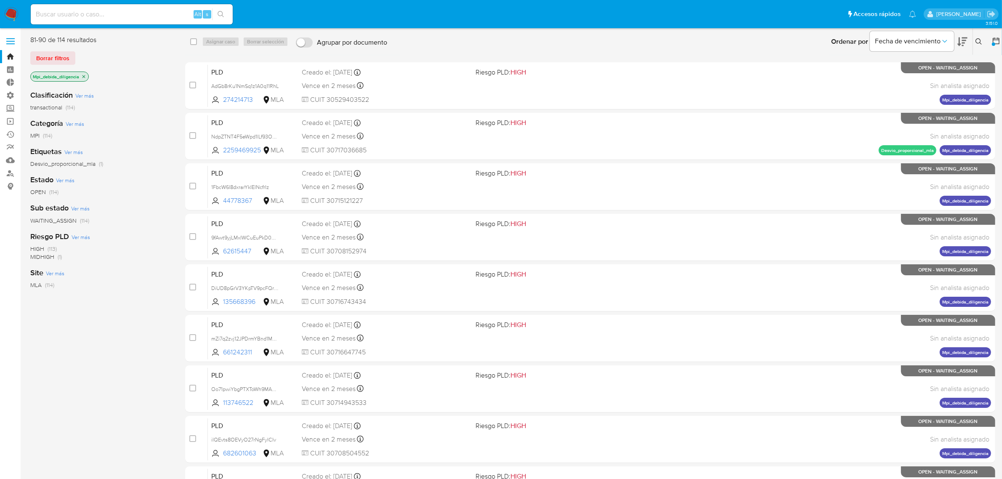
click at [83, 74] on icon "close-filter" at bounding box center [83, 76] width 5 height 5
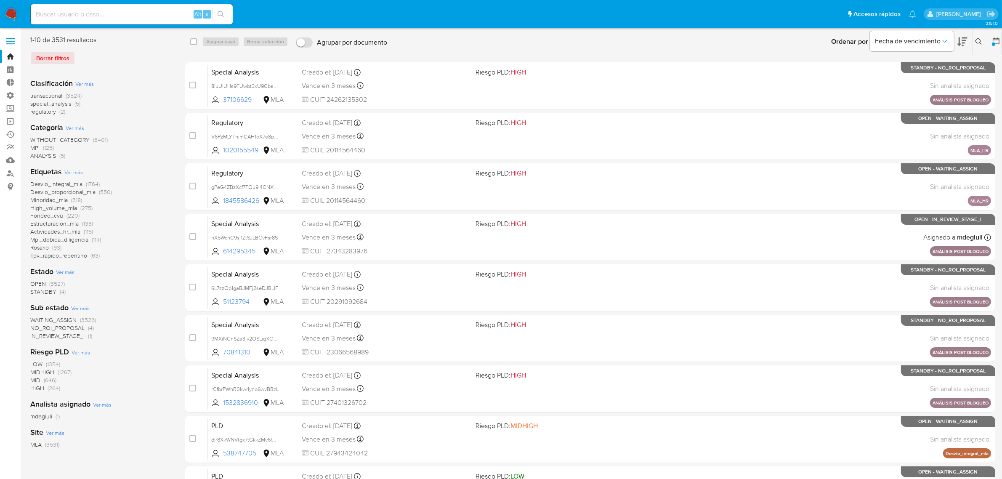
click at [74, 170] on span "Ver más" at bounding box center [73, 172] width 19 height 8
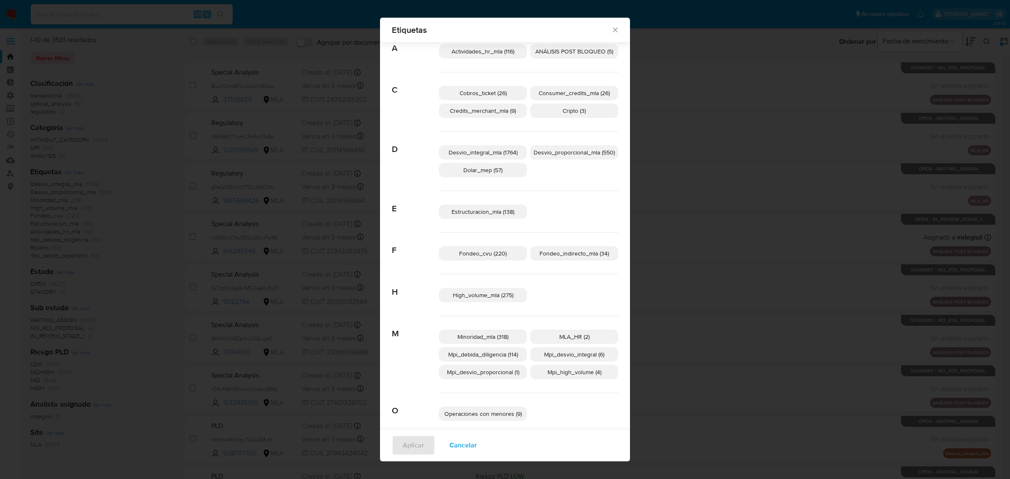
scroll to position [121, 0]
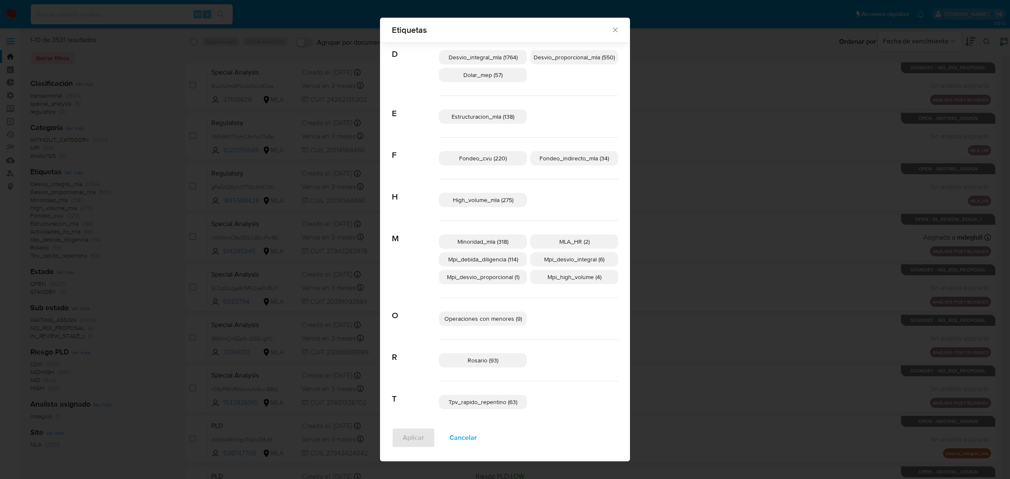
click at [558, 261] on span "Mpi_desvio_integral (6)" at bounding box center [574, 259] width 60 height 8
click at [408, 435] on span "Aplicar" at bounding box center [413, 437] width 21 height 19
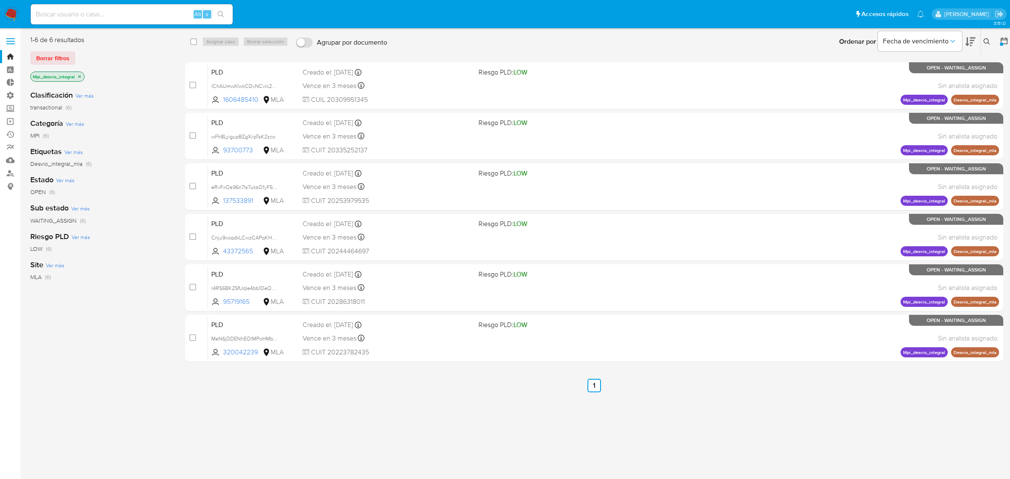
click at [80, 74] on icon "close-filter" at bounding box center [79, 76] width 5 height 5
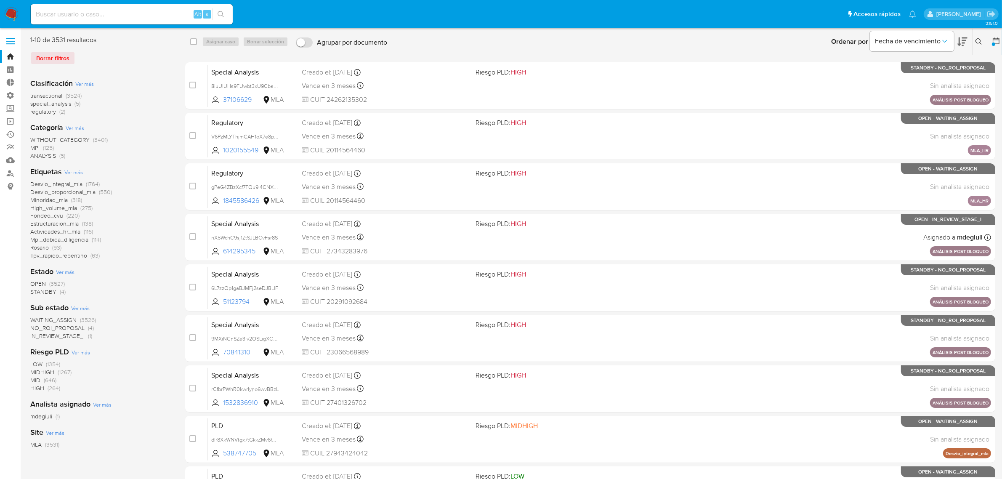
click at [74, 173] on span "Ver más" at bounding box center [73, 172] width 19 height 8
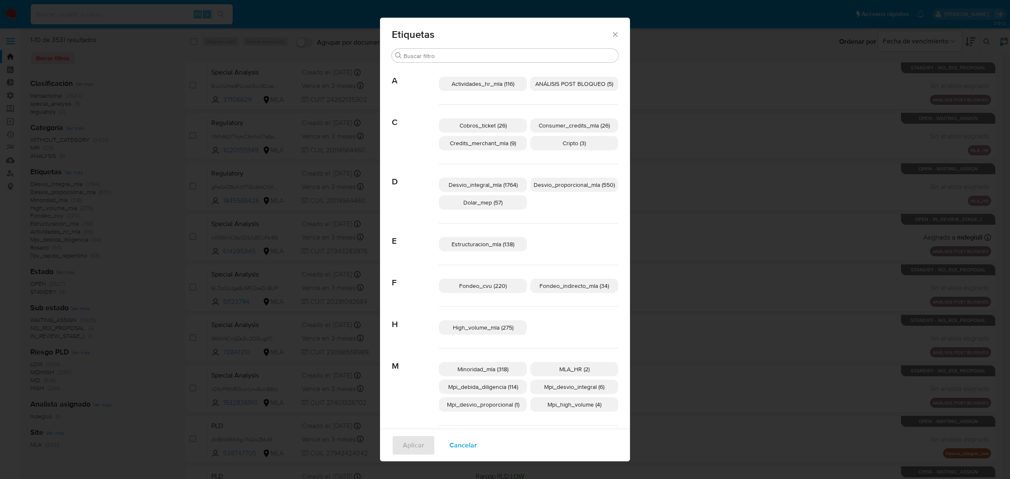
click at [487, 402] on span "Mpi_desvio_proporcional (1)" at bounding box center [483, 404] width 72 height 8
click at [403, 447] on span "Aplicar" at bounding box center [413, 445] width 21 height 19
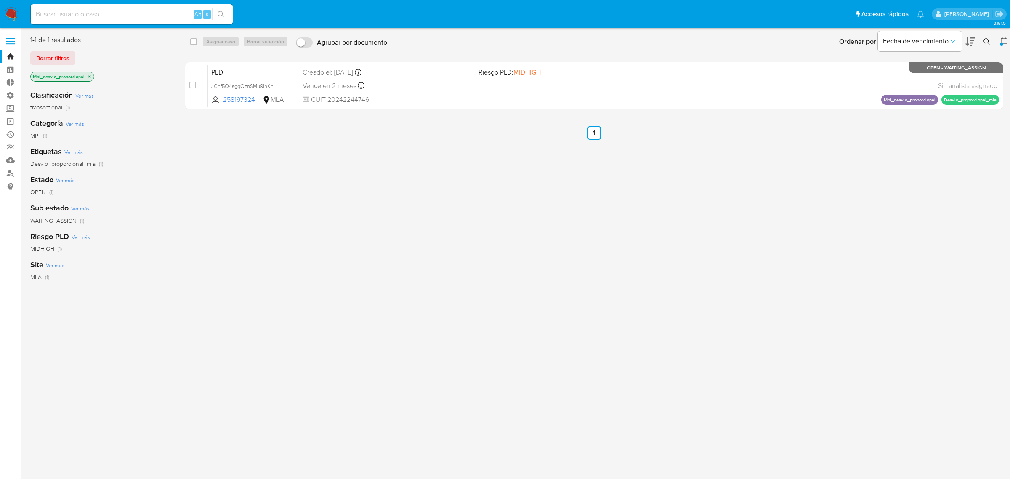
click at [91, 77] on icon "close-filter" at bounding box center [89, 76] width 5 height 5
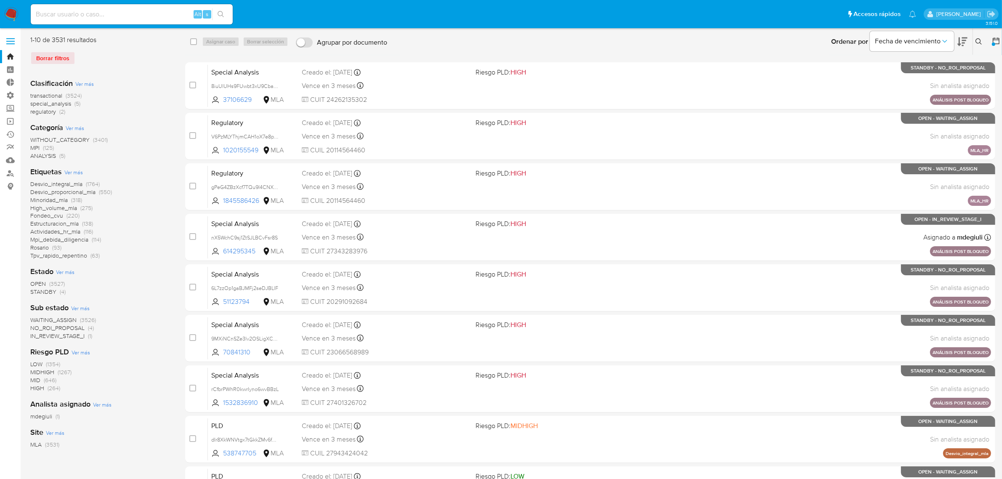
click at [67, 97] on span "(3524)" at bounding box center [74, 95] width 16 height 8
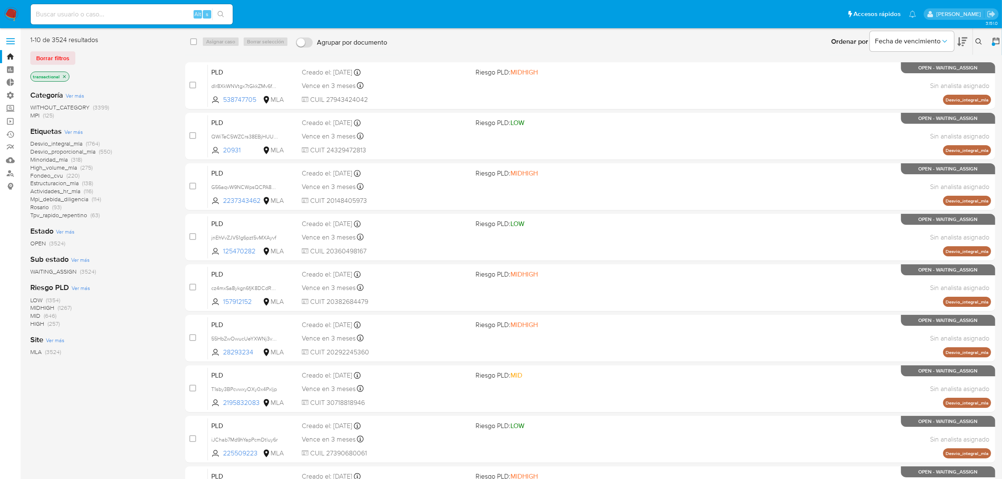
click at [78, 136] on span "Ver más" at bounding box center [73, 132] width 19 height 8
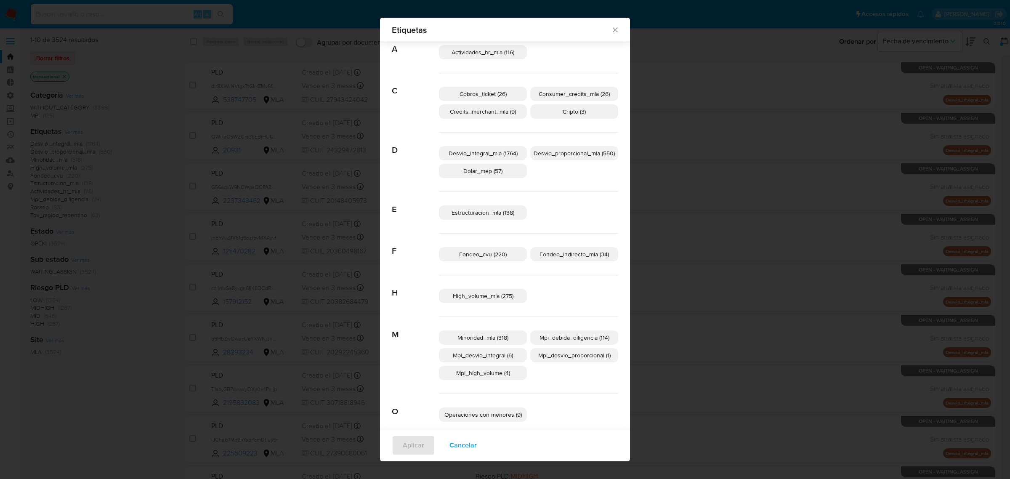
scroll to position [121, 0]
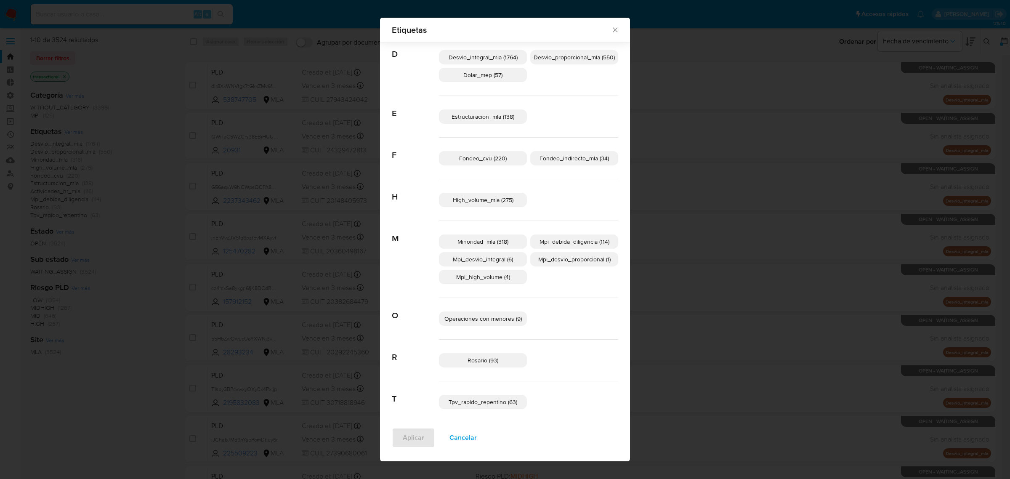
click at [499, 260] on span "Mpi_desvio_integral (6)" at bounding box center [483, 259] width 60 height 8
click at [414, 434] on span "Aplicar" at bounding box center [413, 437] width 21 height 19
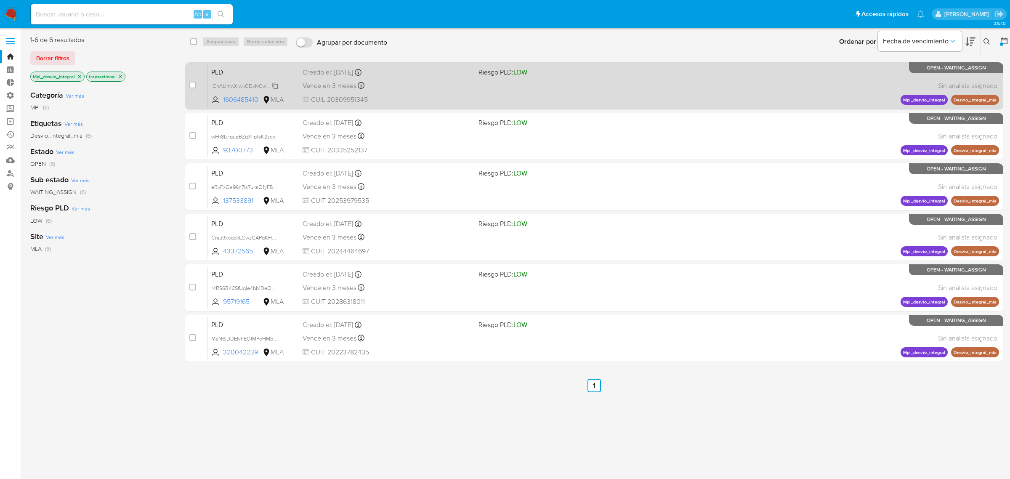
click at [276, 87] on span "lChAUmwXlwkCDvNCvlc2Epnt" at bounding box center [246, 85] width 71 height 9
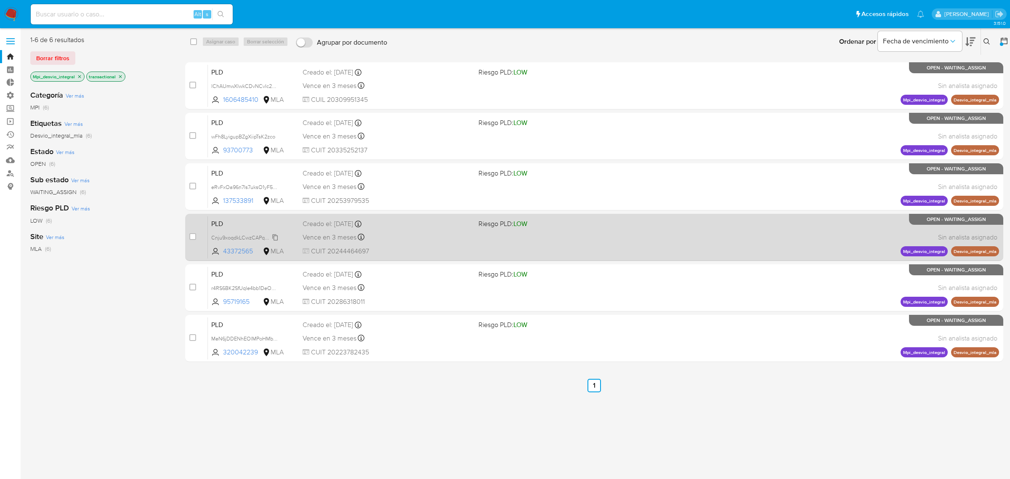
click at [272, 239] on span "Cnju9xoqdkLCwzCAPqKHN6Gf" at bounding box center [247, 236] width 72 height 9
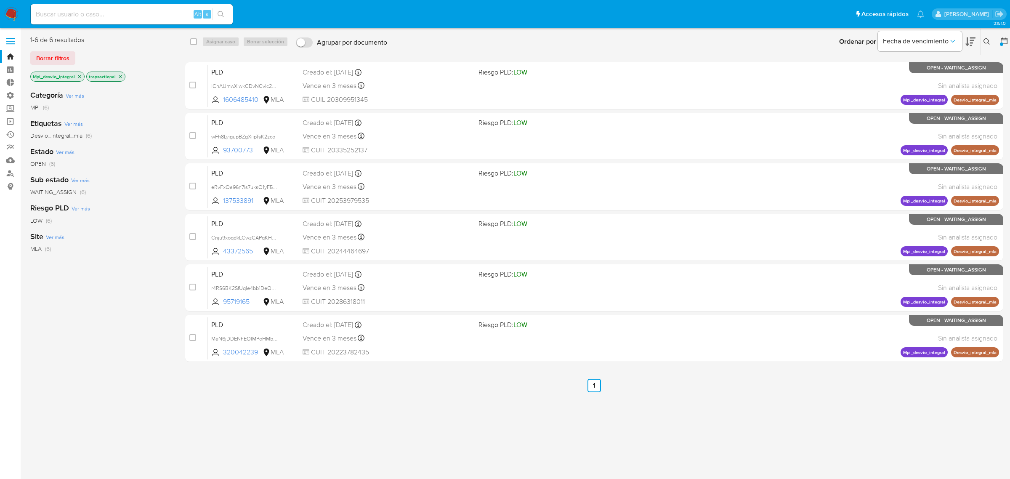
click at [80, 77] on icon "close-filter" at bounding box center [79, 76] width 3 height 3
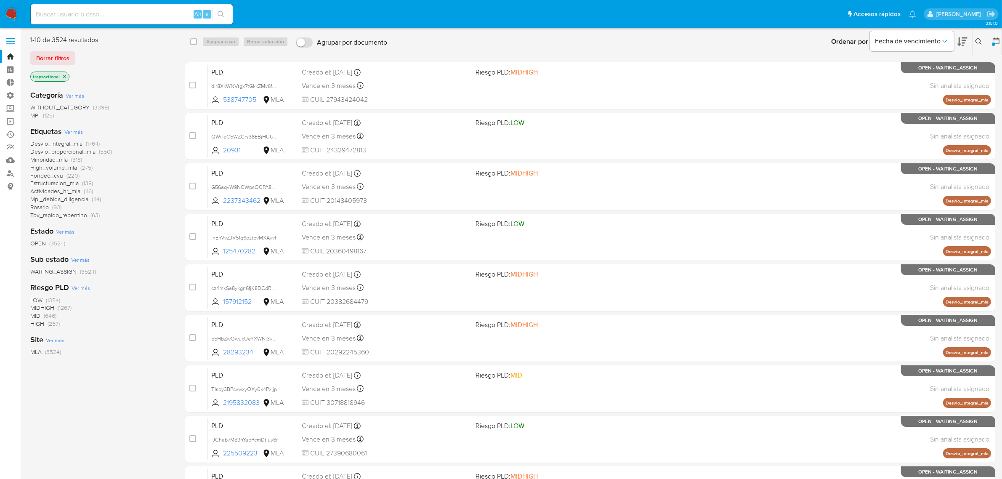
click at [76, 133] on span "Ver más" at bounding box center [73, 132] width 19 height 8
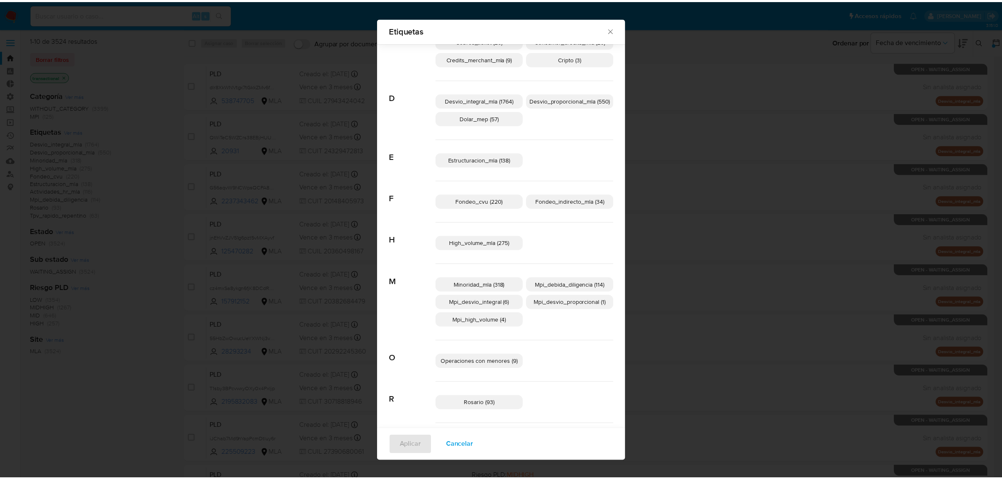
scroll to position [99, 0]
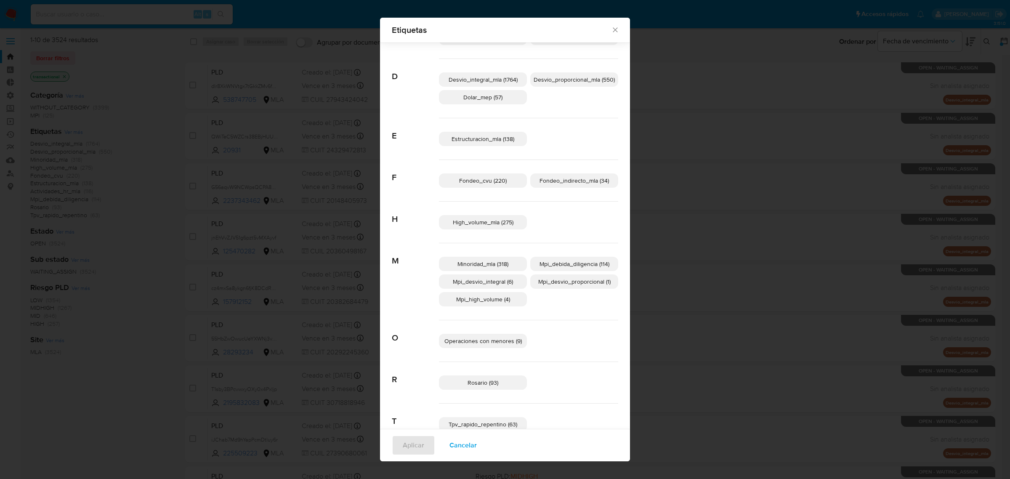
drag, startPoint x: 479, startPoint y: 302, endPoint x: 396, endPoint y: 411, distance: 136.7
click at [478, 302] on span "Mpi_high_volume (4)" at bounding box center [483, 299] width 54 height 8
click at [404, 447] on span "Aplicar" at bounding box center [413, 445] width 21 height 19
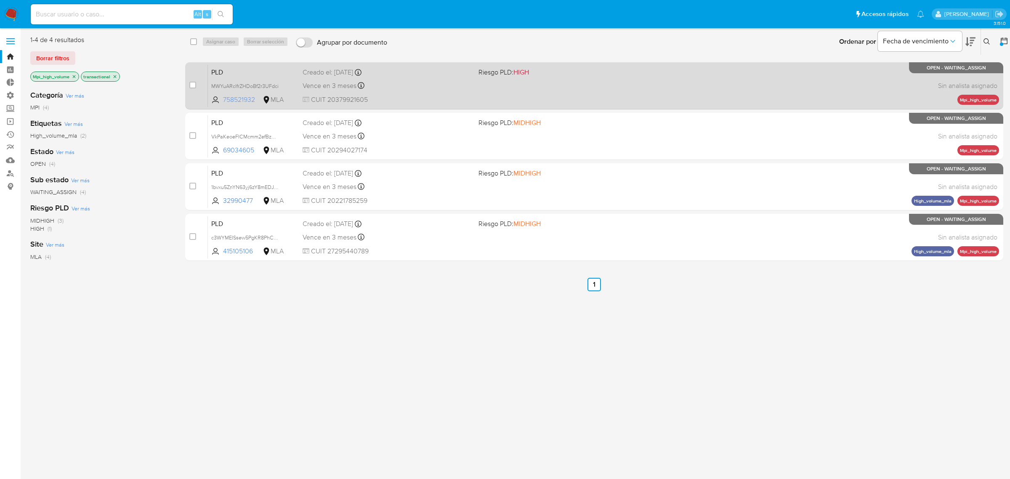
drag, startPoint x: 258, startPoint y: 102, endPoint x: 222, endPoint y: 102, distance: 35.8
click at [222, 102] on span "758521932 MLA" at bounding box center [248, 99] width 74 height 9
click at [277, 85] on span "MWYuARclfrZHDoBf2r3UFdci" at bounding box center [244, 85] width 67 height 9
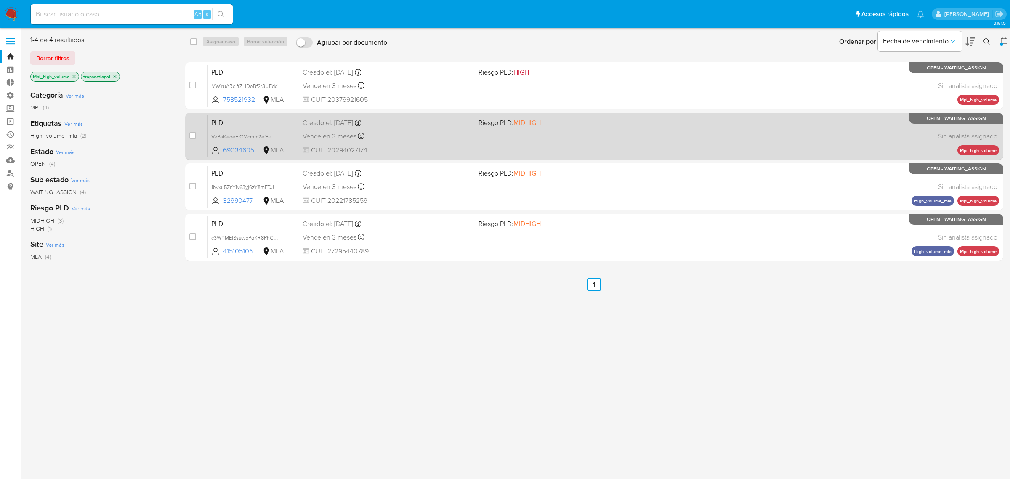
click at [403, 139] on div "Vence en 3 meses Vence el 29/10/2025 12:31:52" at bounding box center [387, 135] width 169 height 11
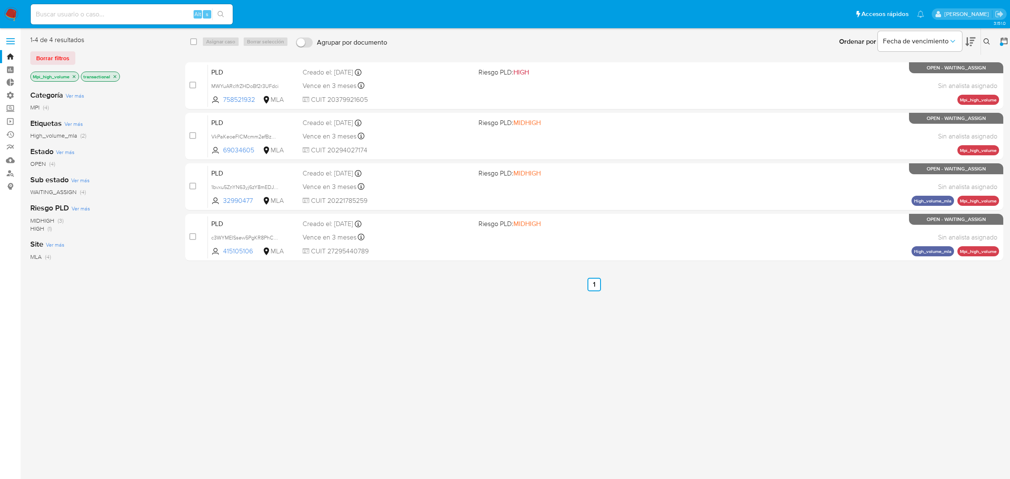
click at [74, 78] on icon "close-filter" at bounding box center [74, 76] width 5 height 5
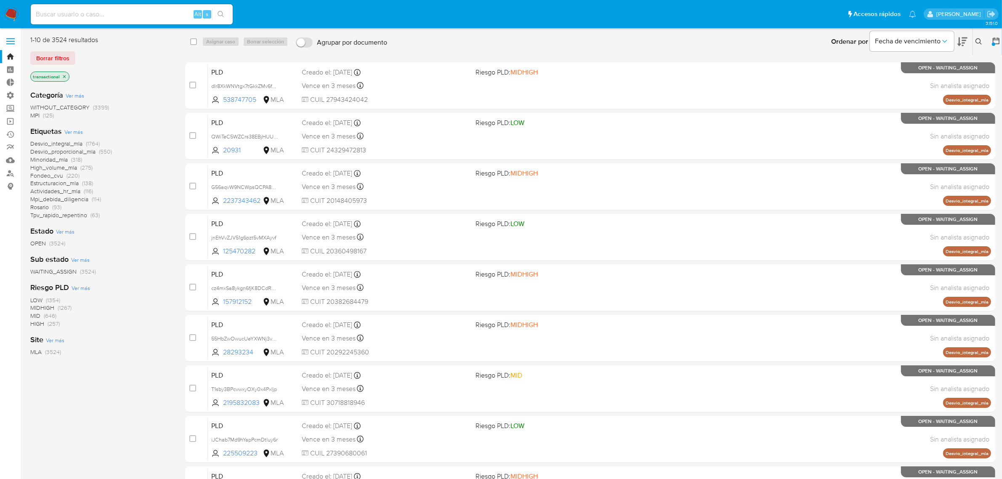
click at [65, 198] on span "Mpi_debida_diligencia" at bounding box center [59, 199] width 58 height 8
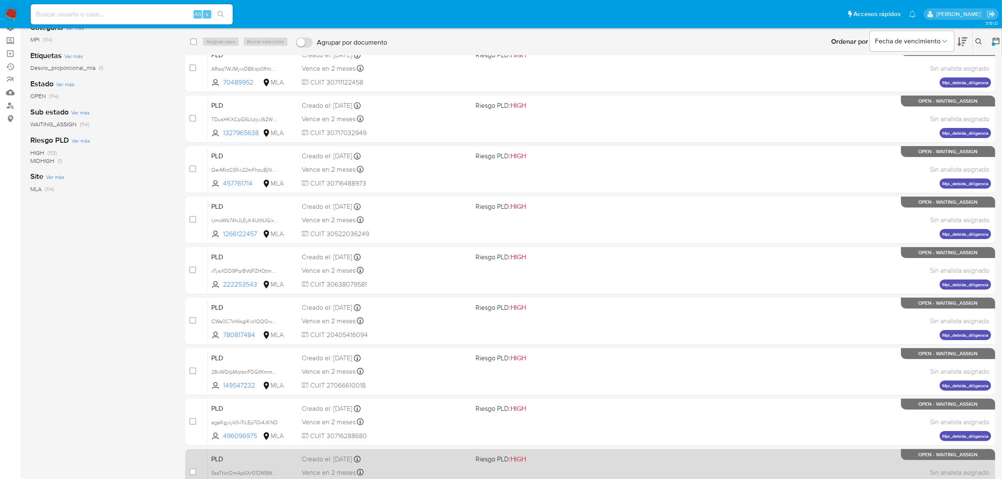
scroll to position [120, 0]
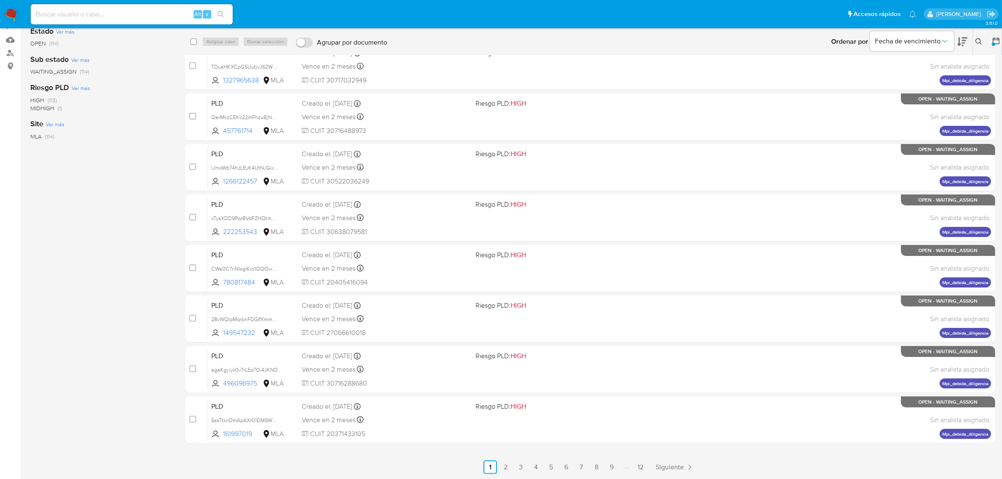
click at [590, 463] on link "8" at bounding box center [596, 466] width 13 height 13
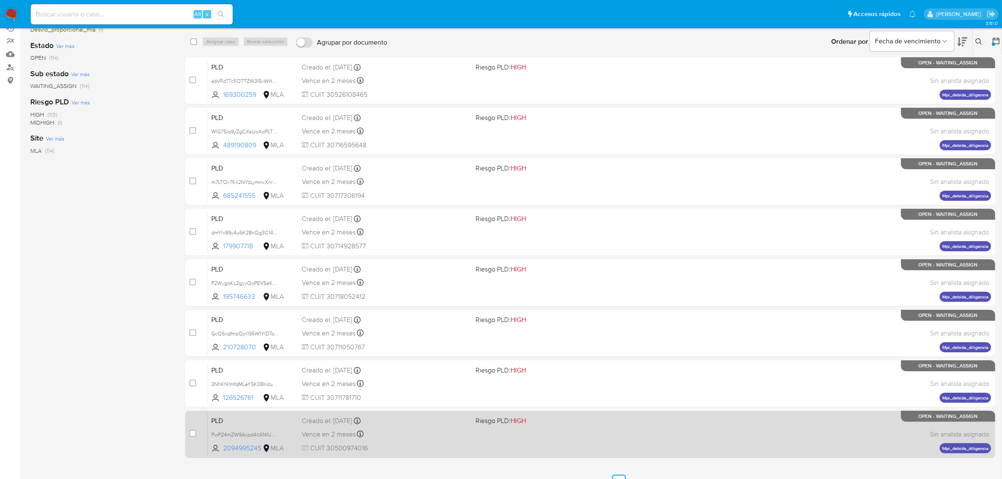
scroll to position [120, 0]
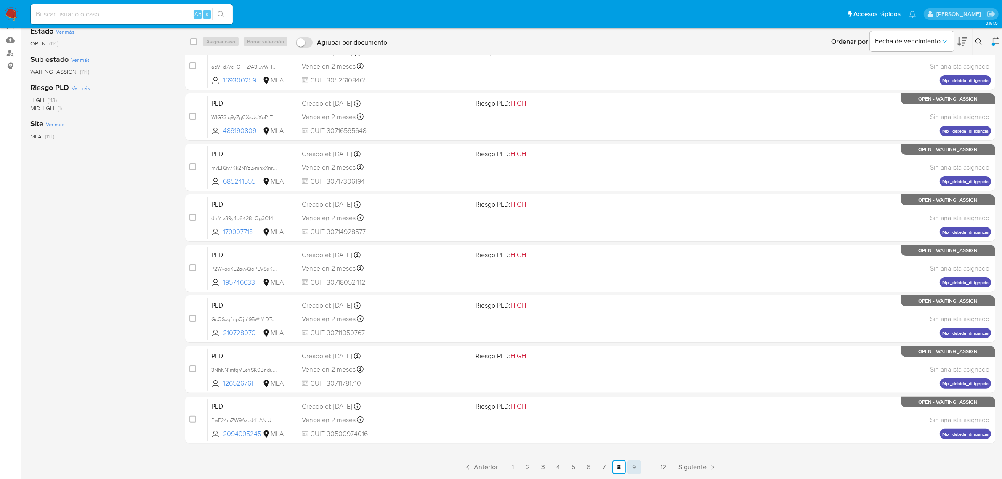
click at [628, 464] on link "9" at bounding box center [634, 466] width 13 height 13
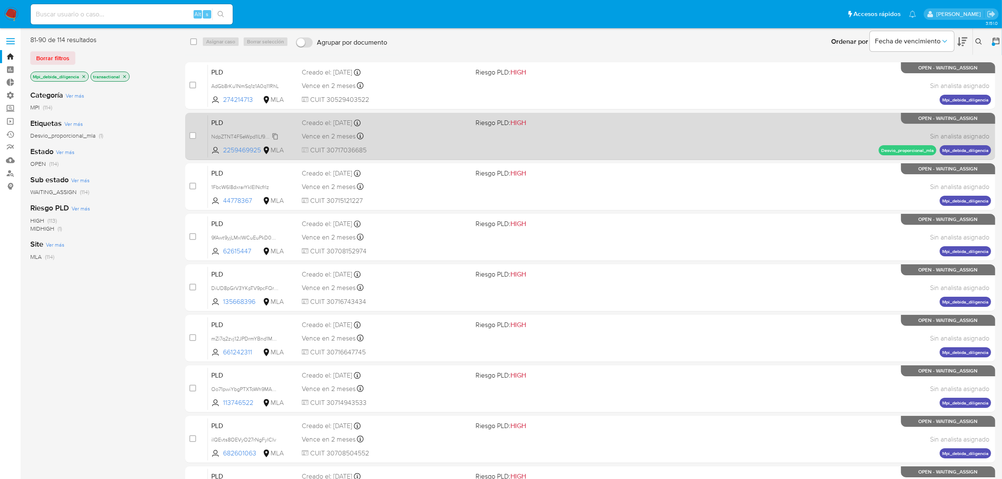
click at [273, 136] on span "NdpZTNT4F5eWpd1lLf93OaI9" at bounding box center [245, 135] width 68 height 9
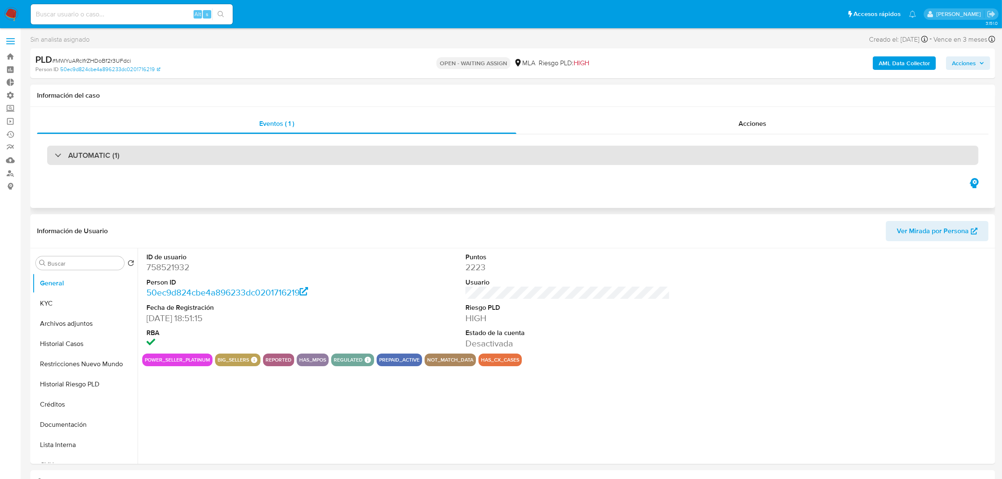
click at [158, 155] on div "AUTOMATIC (1)" at bounding box center [512, 155] width 931 height 19
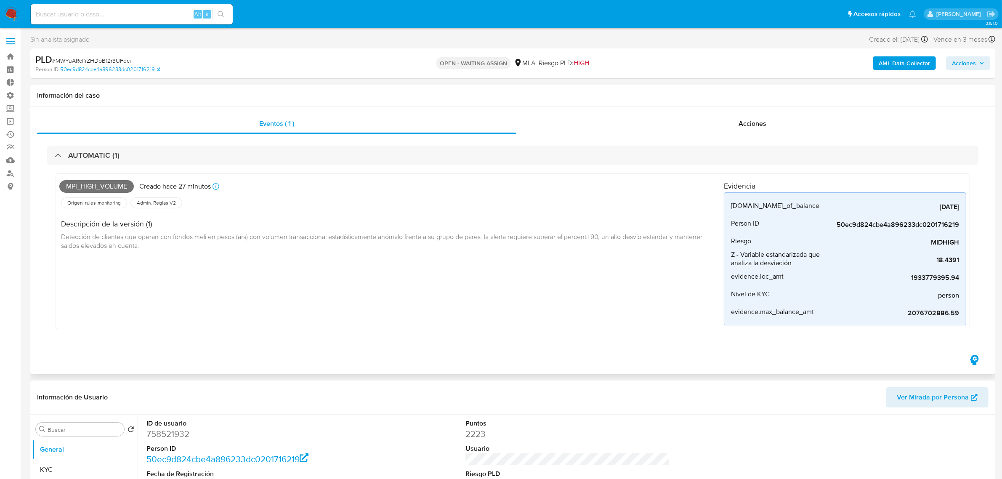
select select "10"
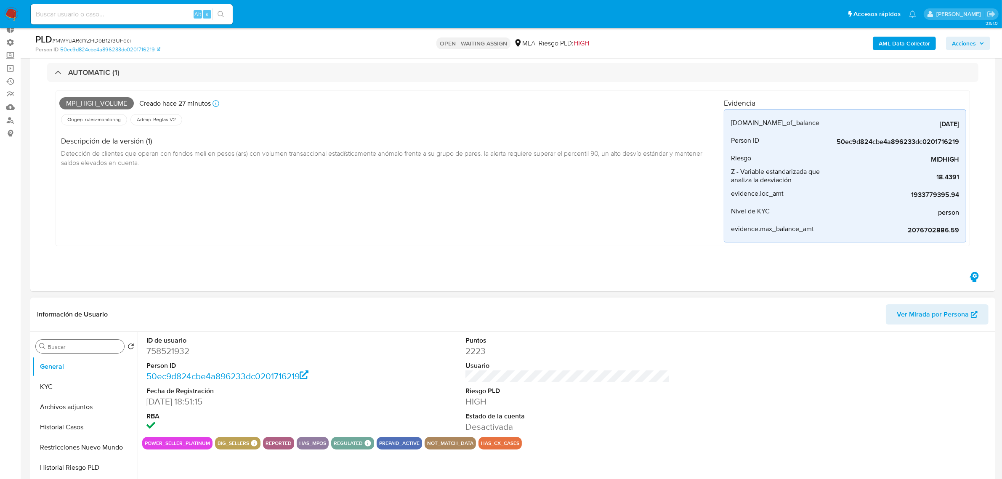
scroll to position [53, 0]
drag, startPoint x: 198, startPoint y: 349, endPoint x: 145, endPoint y: 356, distance: 53.4
click at [145, 356] on div "ID de usuario 758521932 Person ID 50ec9d824cbe4a896233dc0201716219 Fecha de Reg…" at bounding box center [248, 384] width 213 height 105
copy dd "758521932"
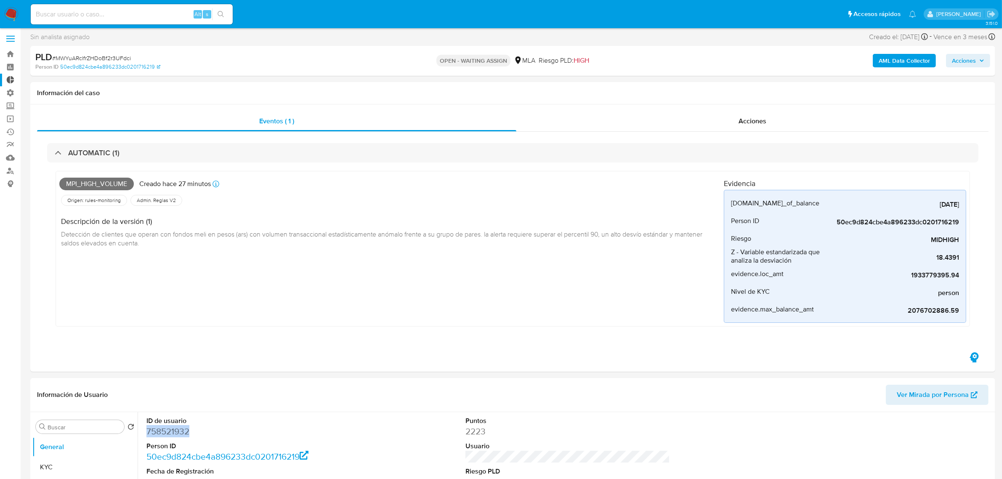
scroll to position [0, 0]
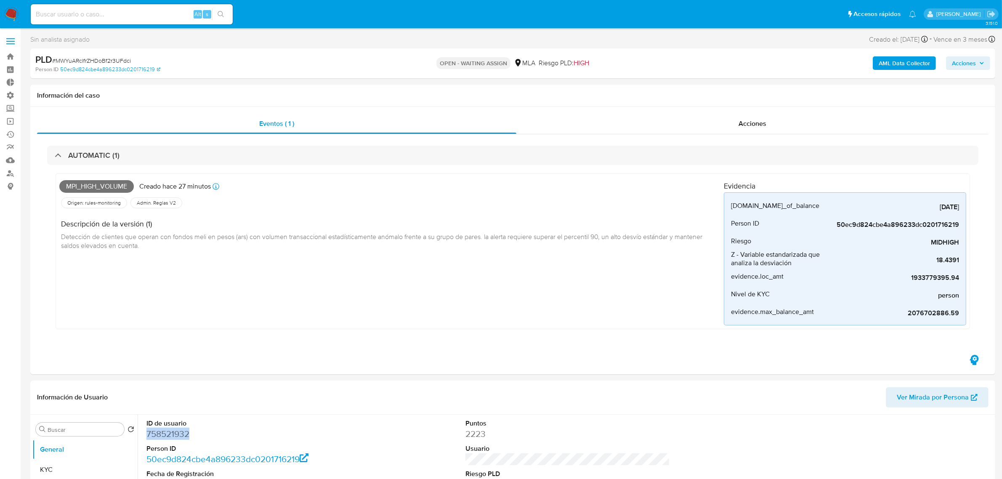
click at [5, 9] on img at bounding box center [11, 14] width 14 height 14
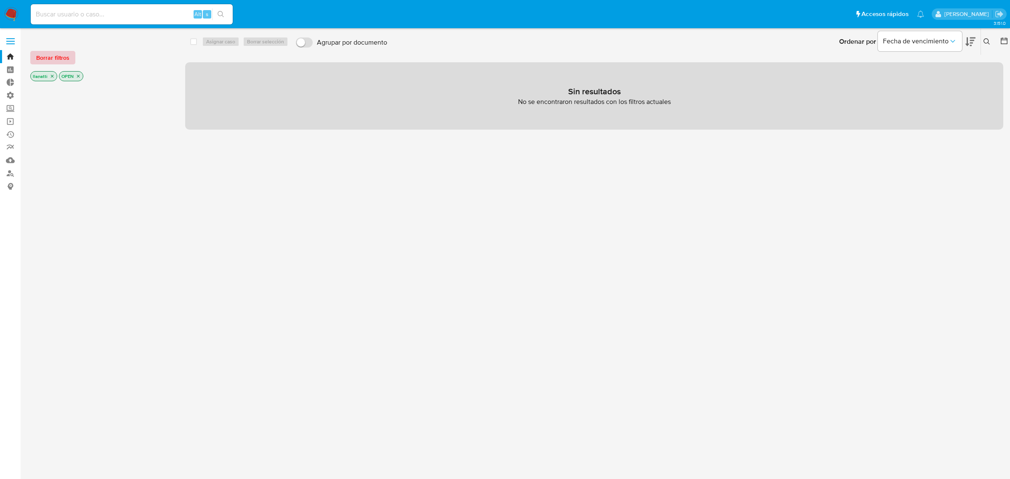
click at [56, 54] on span "Borrar filtros" at bounding box center [52, 58] width 33 height 12
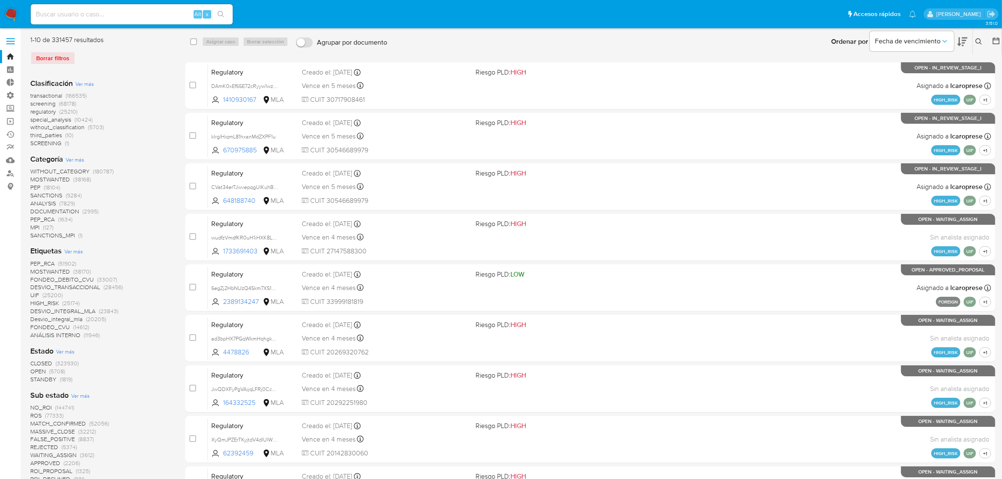
click at [979, 38] on icon at bounding box center [979, 41] width 7 height 7
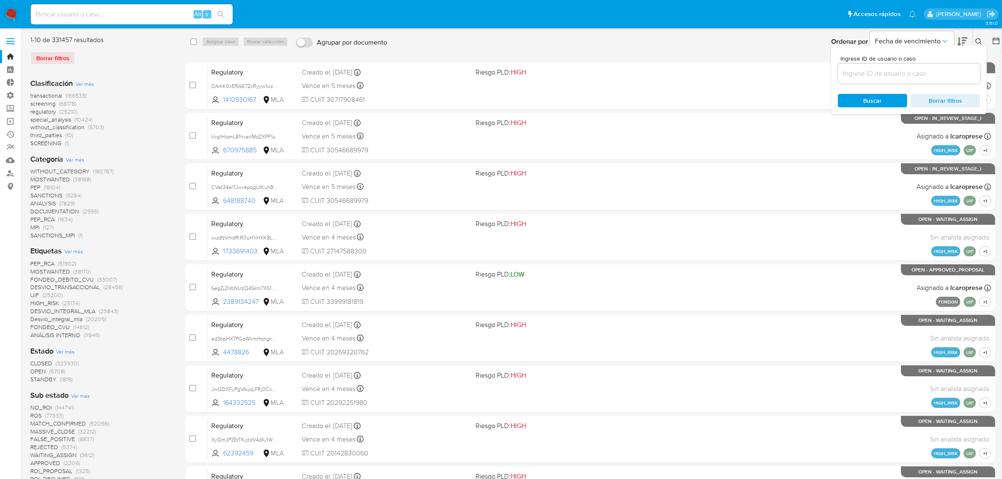
click at [905, 79] on div at bounding box center [909, 74] width 142 height 20
click at [906, 74] on input at bounding box center [909, 73] width 142 height 11
paste input "758521932"
type input "758521932"
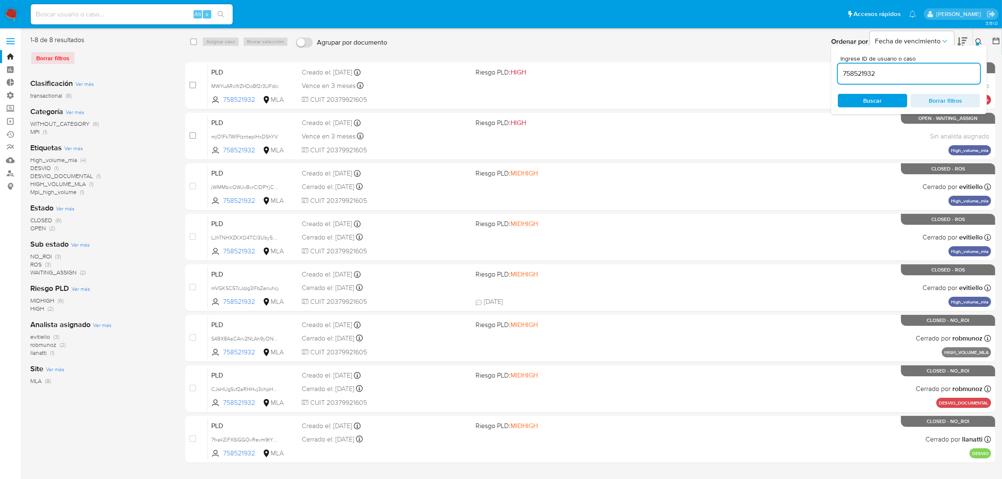
click at [981, 39] on icon at bounding box center [979, 41] width 7 height 7
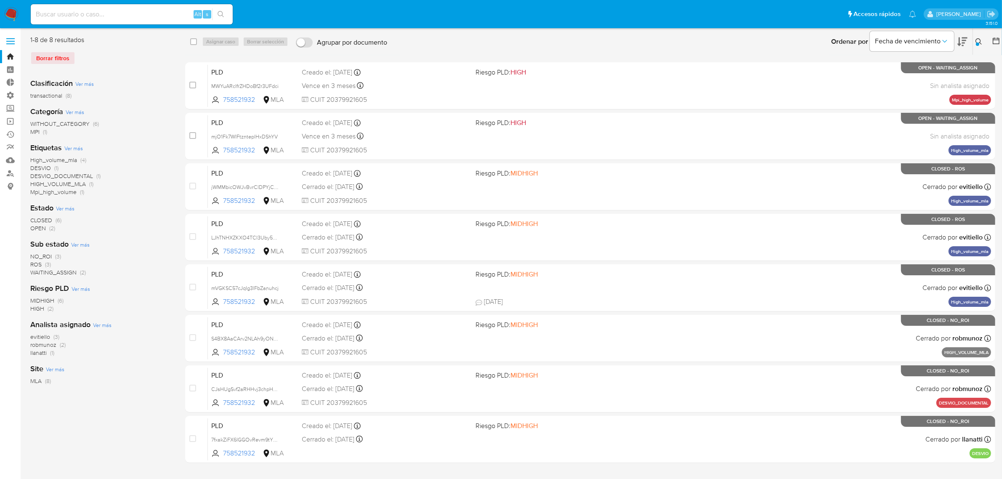
click at [436, 48] on div "Ordenar por Fecha de vencimiento No es posible ordenar los resultados mientras …" at bounding box center [696, 42] width 611 height 26
click at [5, 11] on img at bounding box center [11, 14] width 14 height 14
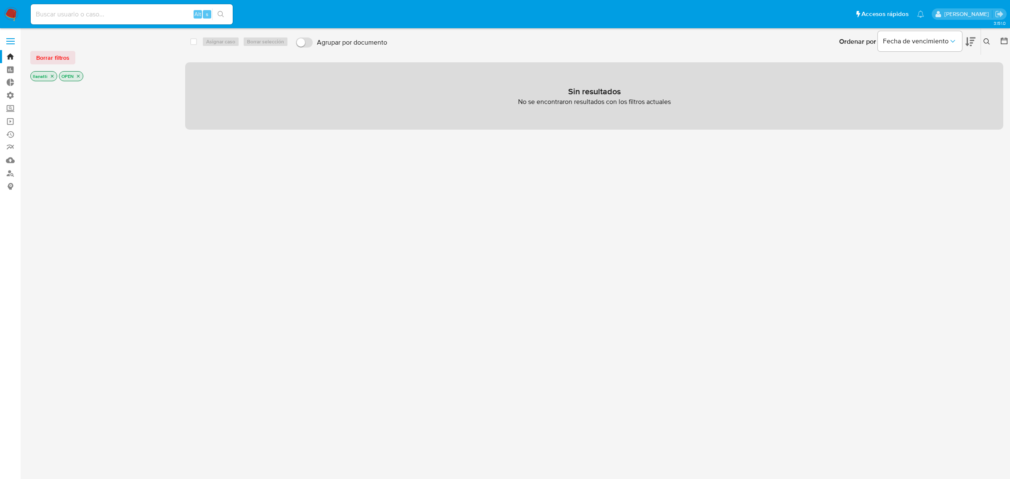
click at [52, 65] on div "Borrar filtros llanatti OPEN" at bounding box center [97, 59] width 135 height 48
click at [52, 60] on span "Borrar filtros" at bounding box center [52, 58] width 33 height 12
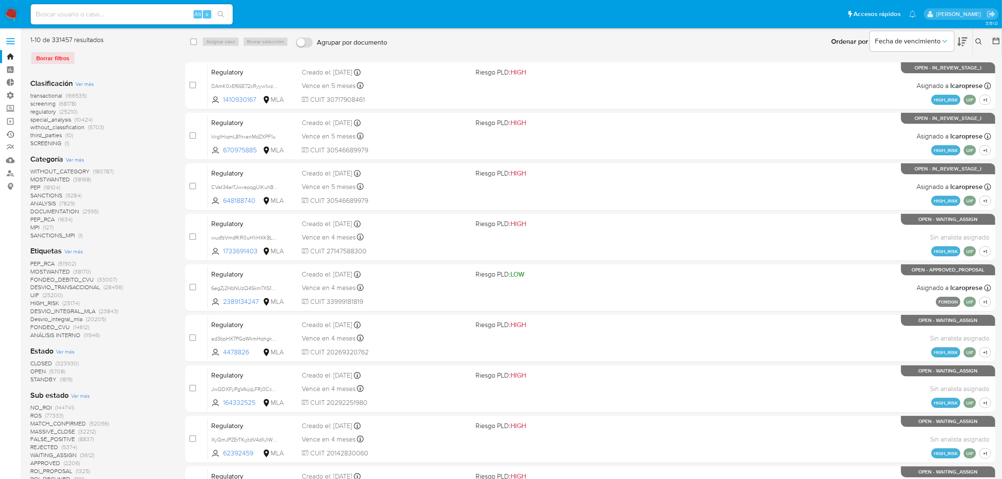
click at [9, 133] on link "Ejecuciones automáticas" at bounding box center [50, 134] width 100 height 13
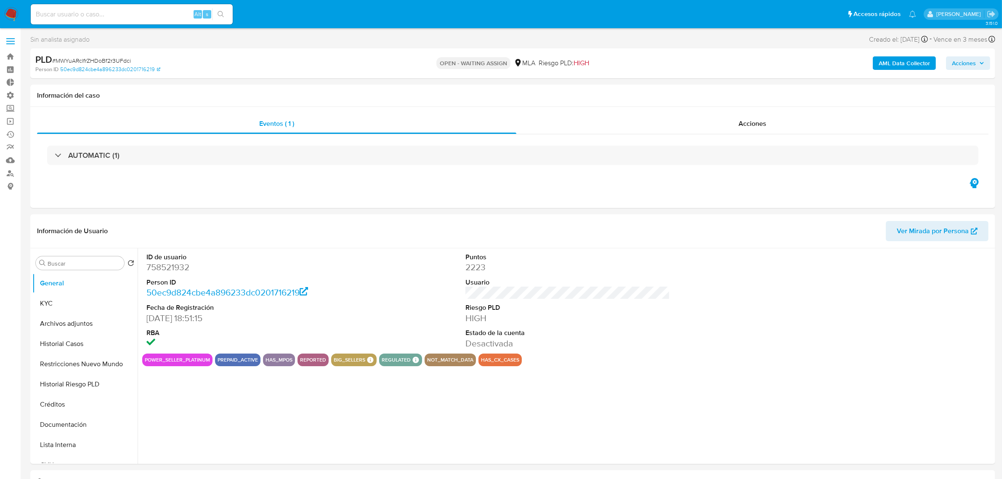
select select "10"
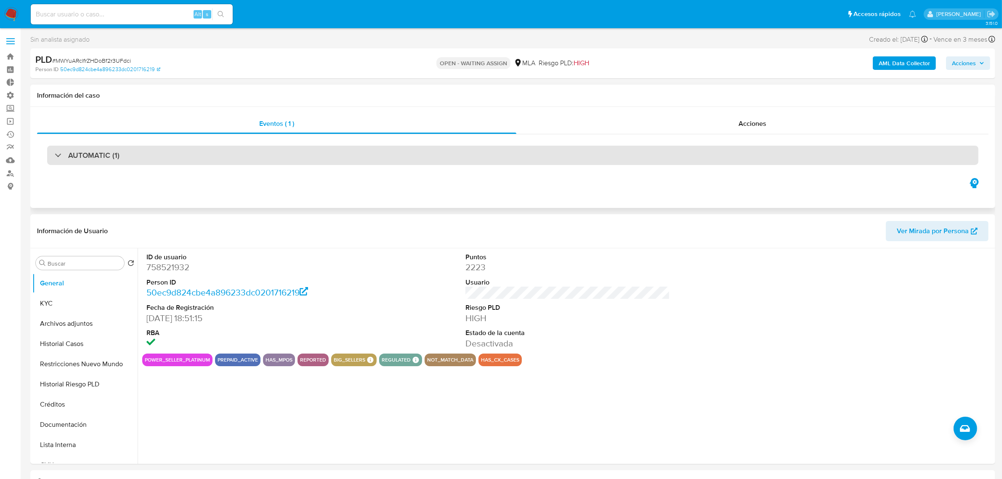
click at [128, 148] on div "AUTOMATIC (1)" at bounding box center [512, 155] width 931 height 19
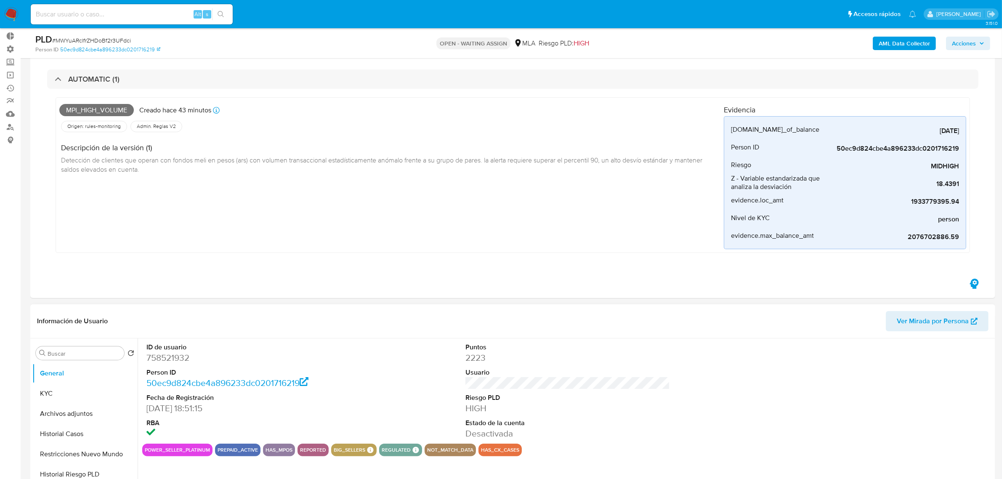
scroll to position [105, 0]
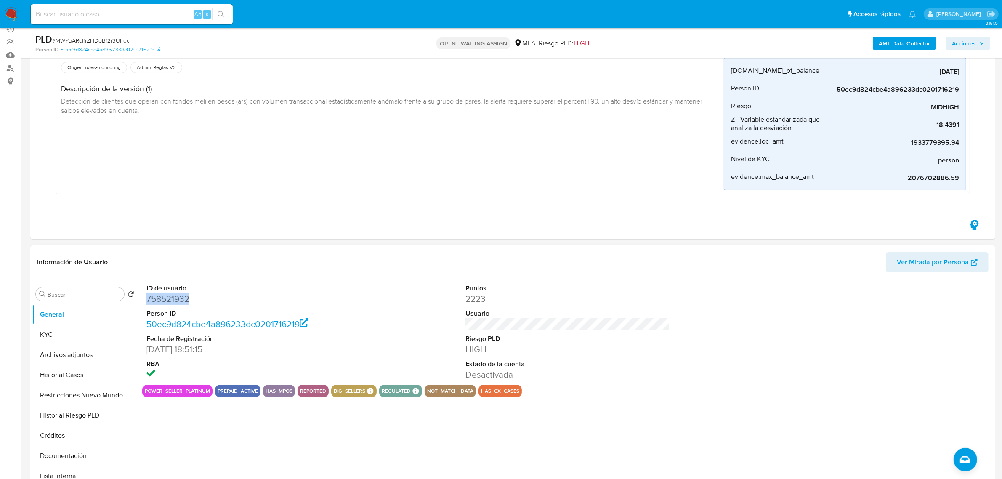
drag, startPoint x: 189, startPoint y: 300, endPoint x: 146, endPoint y: 301, distance: 42.9
click at [146, 301] on div "ID de usuario 758521932 Person ID 50ec9d824cbe4a896233dc0201716219 Fecha de Reg…" at bounding box center [248, 331] width 213 height 105
copy dd "758521932"
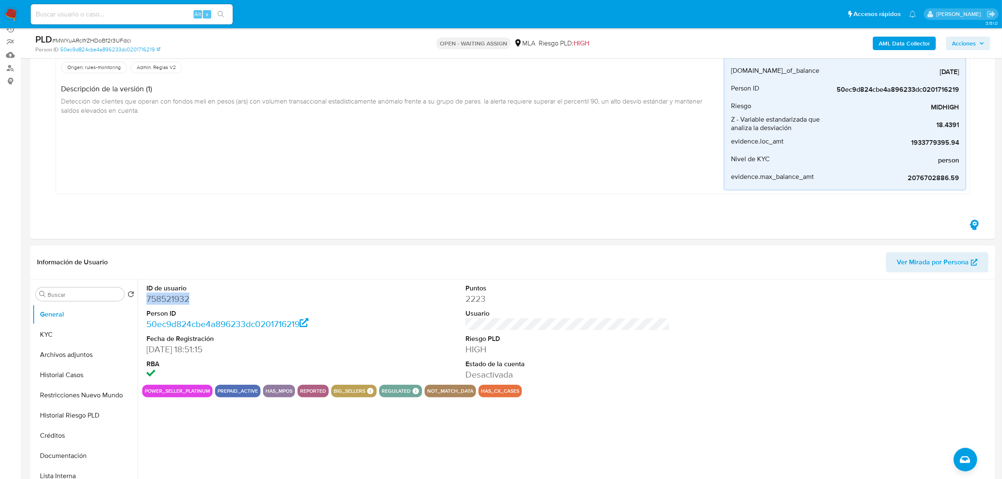
click at [259, 300] on dd "758521932" at bounding box center [248, 299] width 205 height 12
drag, startPoint x: 175, startPoint y: 299, endPoint x: 148, endPoint y: 298, distance: 27.4
click at [148, 298] on dd "758521932" at bounding box center [248, 299] width 205 height 12
click at [204, 303] on dd "758521932" at bounding box center [248, 299] width 205 height 12
drag, startPoint x: 182, startPoint y: 300, endPoint x: 144, endPoint y: 300, distance: 38.3
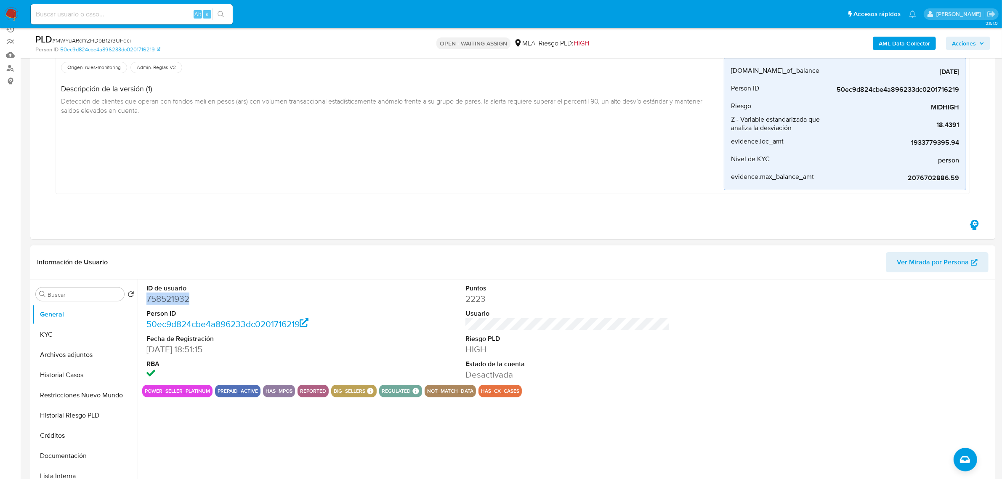
click at [144, 300] on div "ID de usuario 758521932 Person ID 50ec9d824cbe4a896233dc0201716219 Fecha de Reg…" at bounding box center [248, 331] width 213 height 105
copy dd "758521932"
click at [102, 332] on button "KYC" at bounding box center [81, 334] width 98 height 20
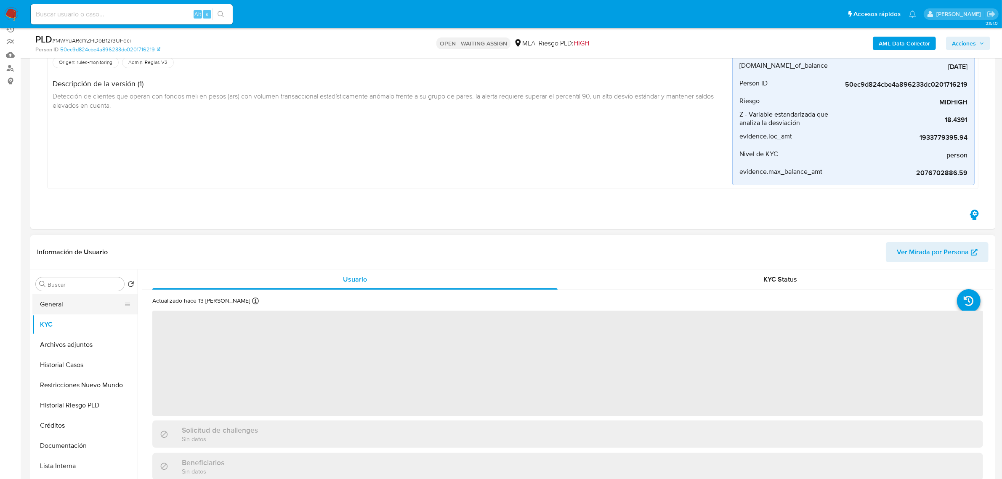
click at [89, 301] on button "General" at bounding box center [81, 304] width 98 height 20
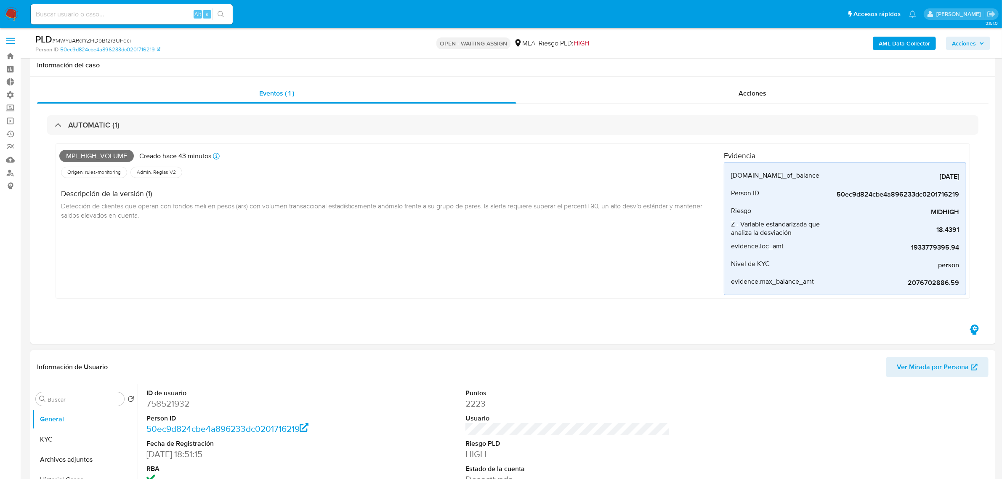
scroll to position [158, 0]
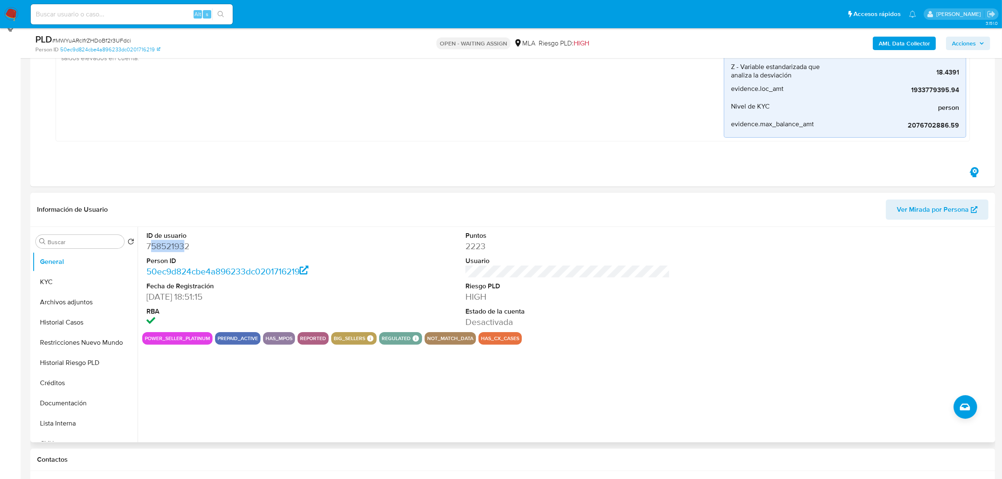
drag, startPoint x: 186, startPoint y: 247, endPoint x: 164, endPoint y: 251, distance: 22.2
click at [157, 250] on dd "758521932" at bounding box center [248, 246] width 205 height 12
click at [199, 254] on dl "ID de usuario 758521932 Person ID 50ec9d824cbe4a896233dc0201716219 Fecha de Reg…" at bounding box center [248, 279] width 205 height 97
drag, startPoint x: 188, startPoint y: 249, endPoint x: 167, endPoint y: 250, distance: 21.5
click at [146, 250] on dd "758521932" at bounding box center [248, 246] width 205 height 12
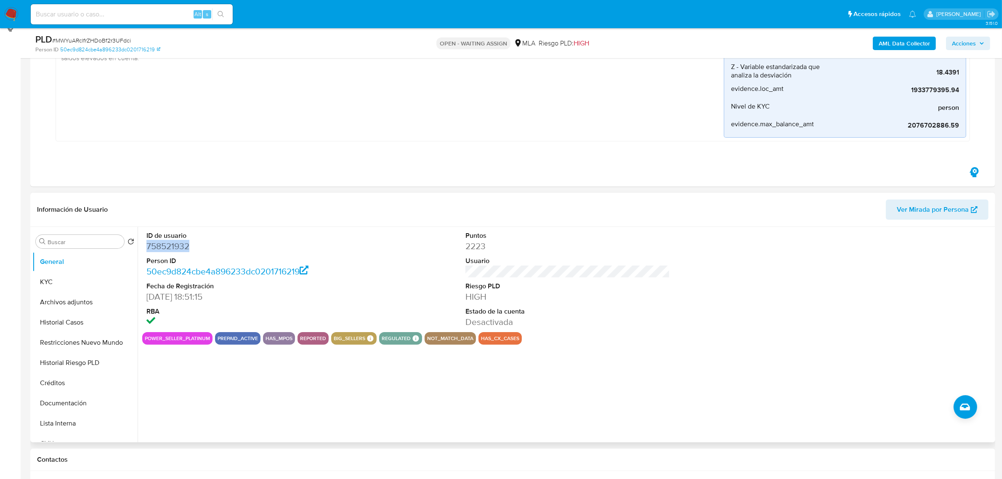
copy dd "758521932"
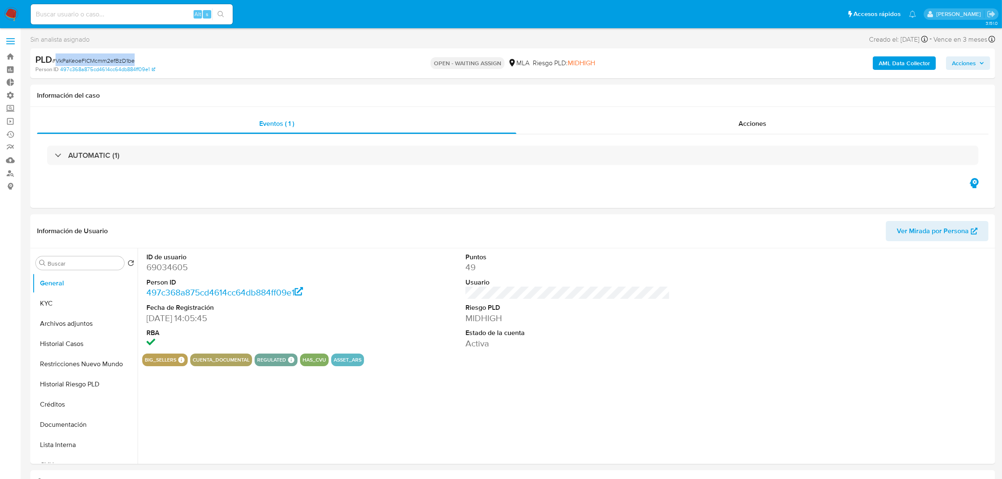
drag, startPoint x: 158, startPoint y: 62, endPoint x: 56, endPoint y: 62, distance: 102.7
click at [56, 62] on div "PLD # VkPaKeoeFICMcmm2efBzD1be" at bounding box center [192, 59] width 315 height 13
select select "10"
copy span "VkPaKeoeFICMcmm2efBzD1be"
